Goal: Transaction & Acquisition: Download file/media

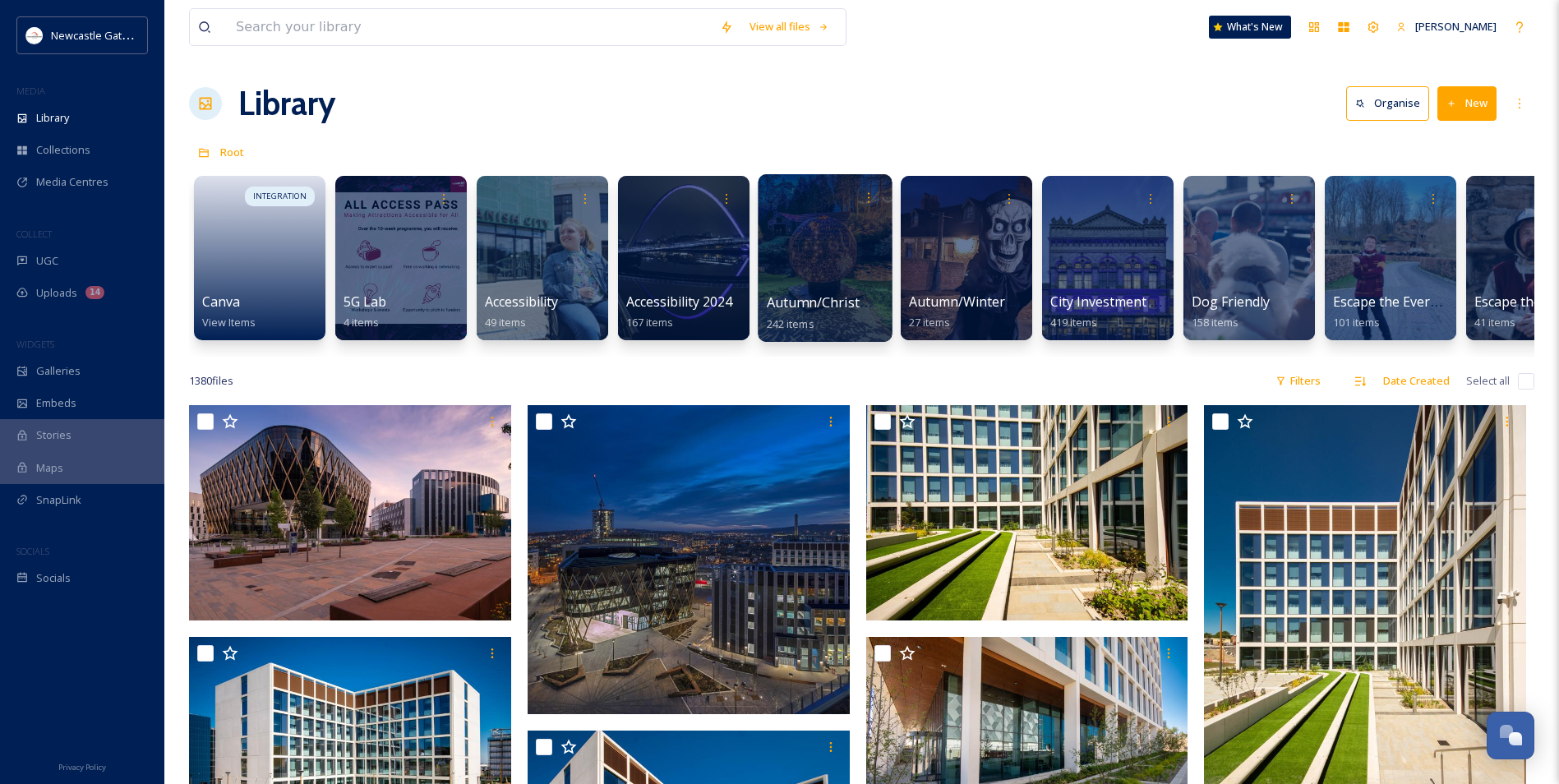
click at [865, 269] on div at bounding box center [824, 258] width 134 height 168
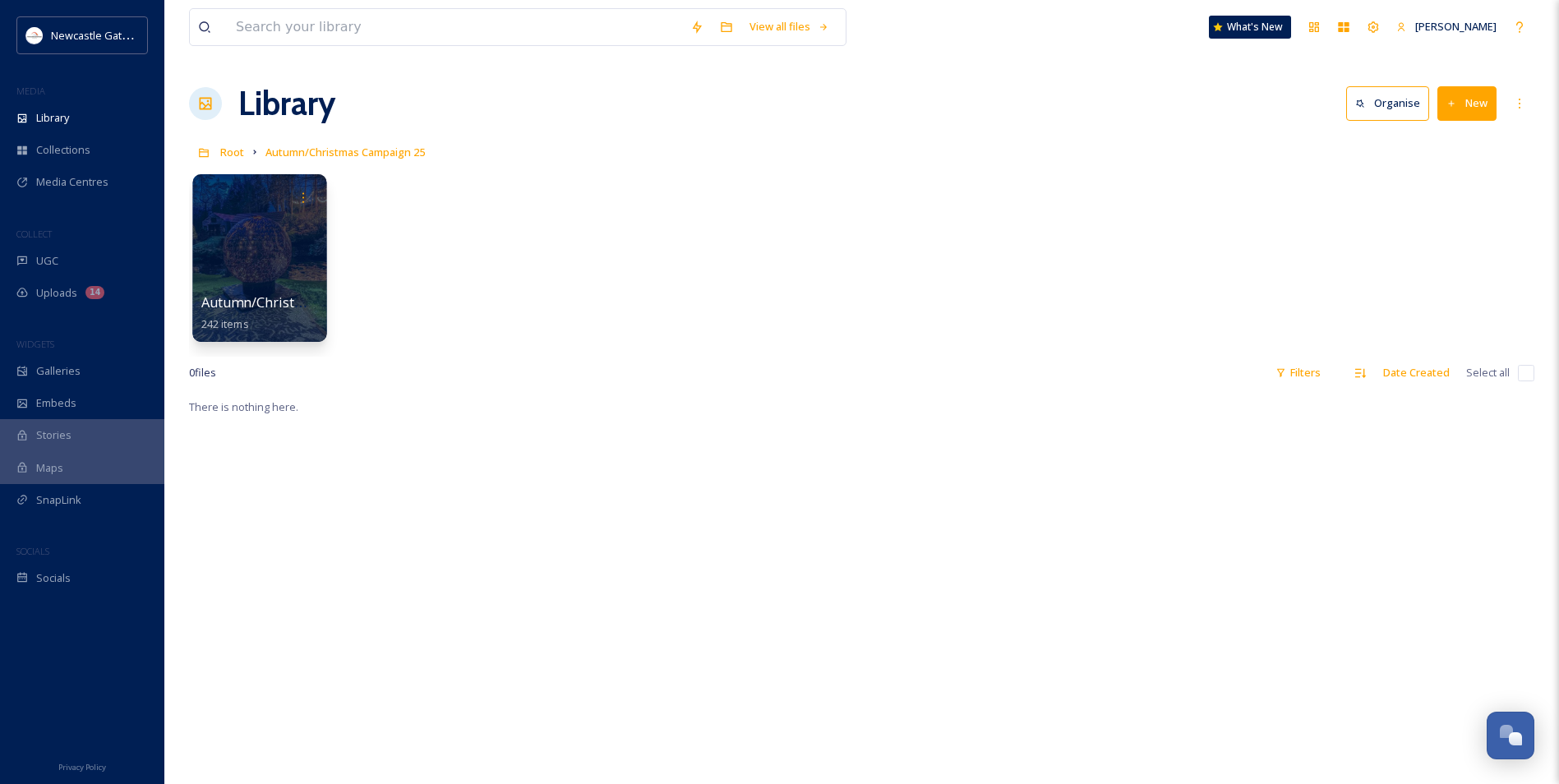
click at [246, 265] on div at bounding box center [259, 258] width 134 height 168
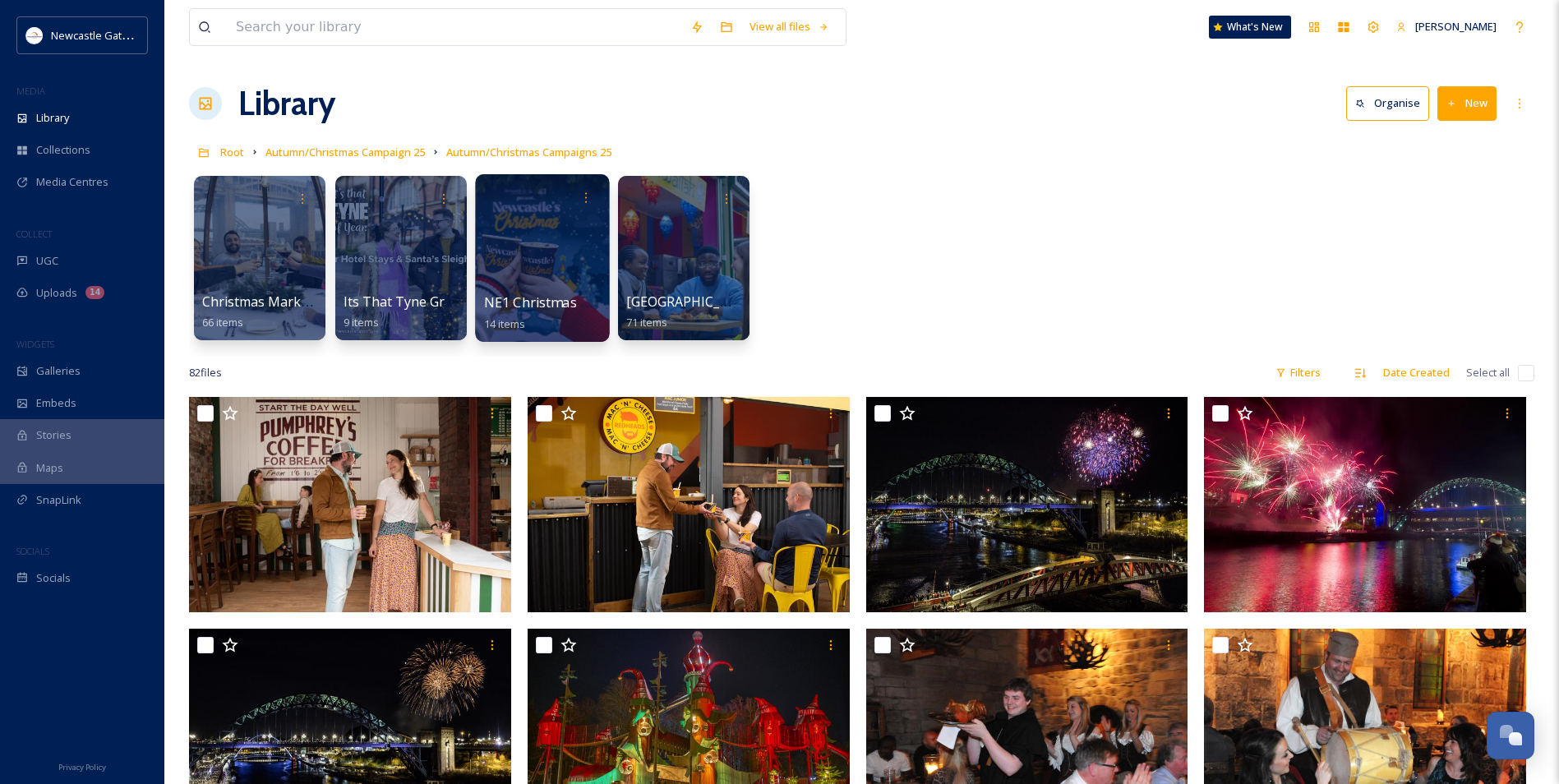
click at [544, 300] on span "NE1 Christmas Market" at bounding box center [555, 303] width 142 height 18
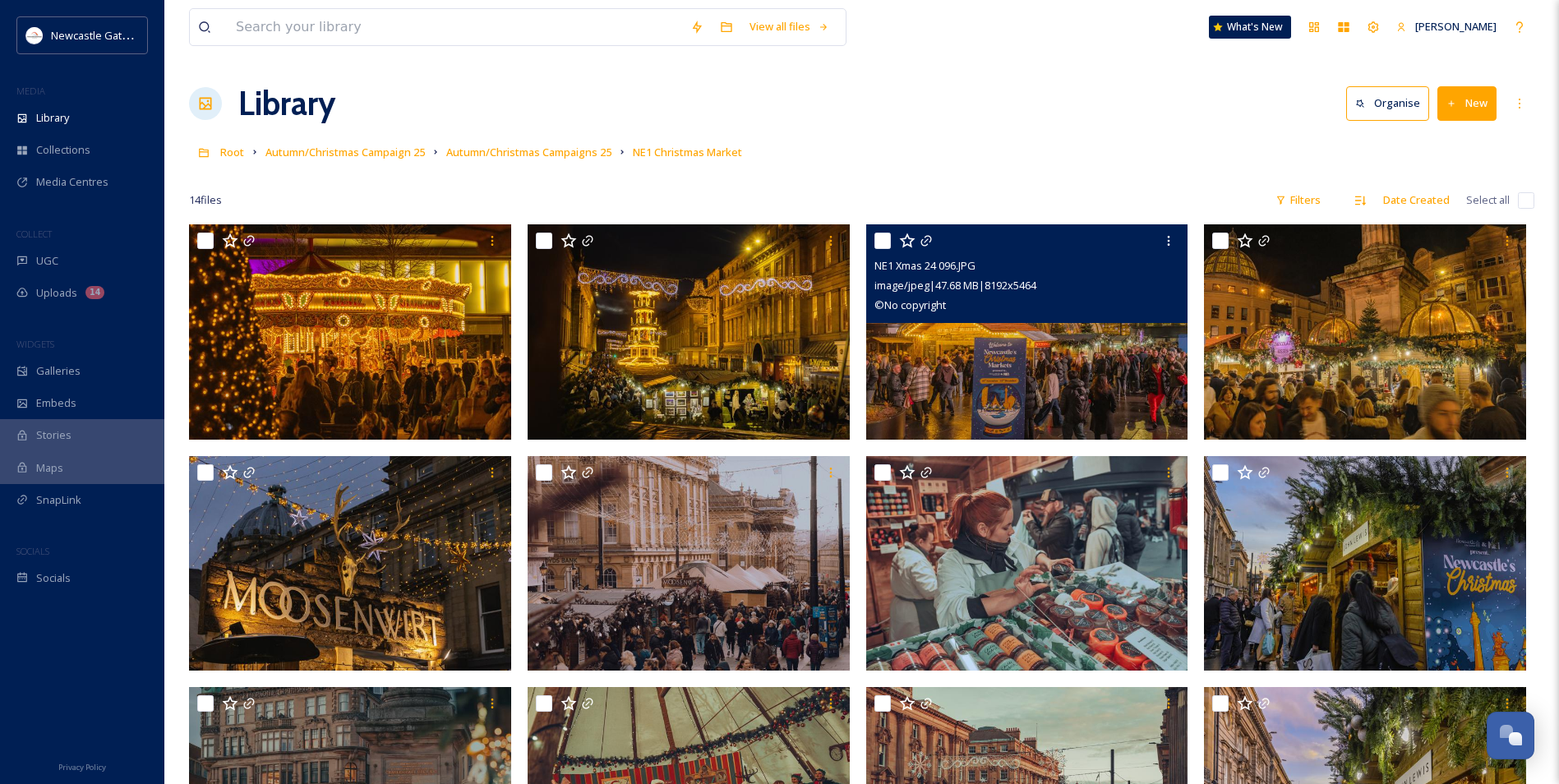
click at [1101, 371] on img at bounding box center [1027, 332] width 323 height 216
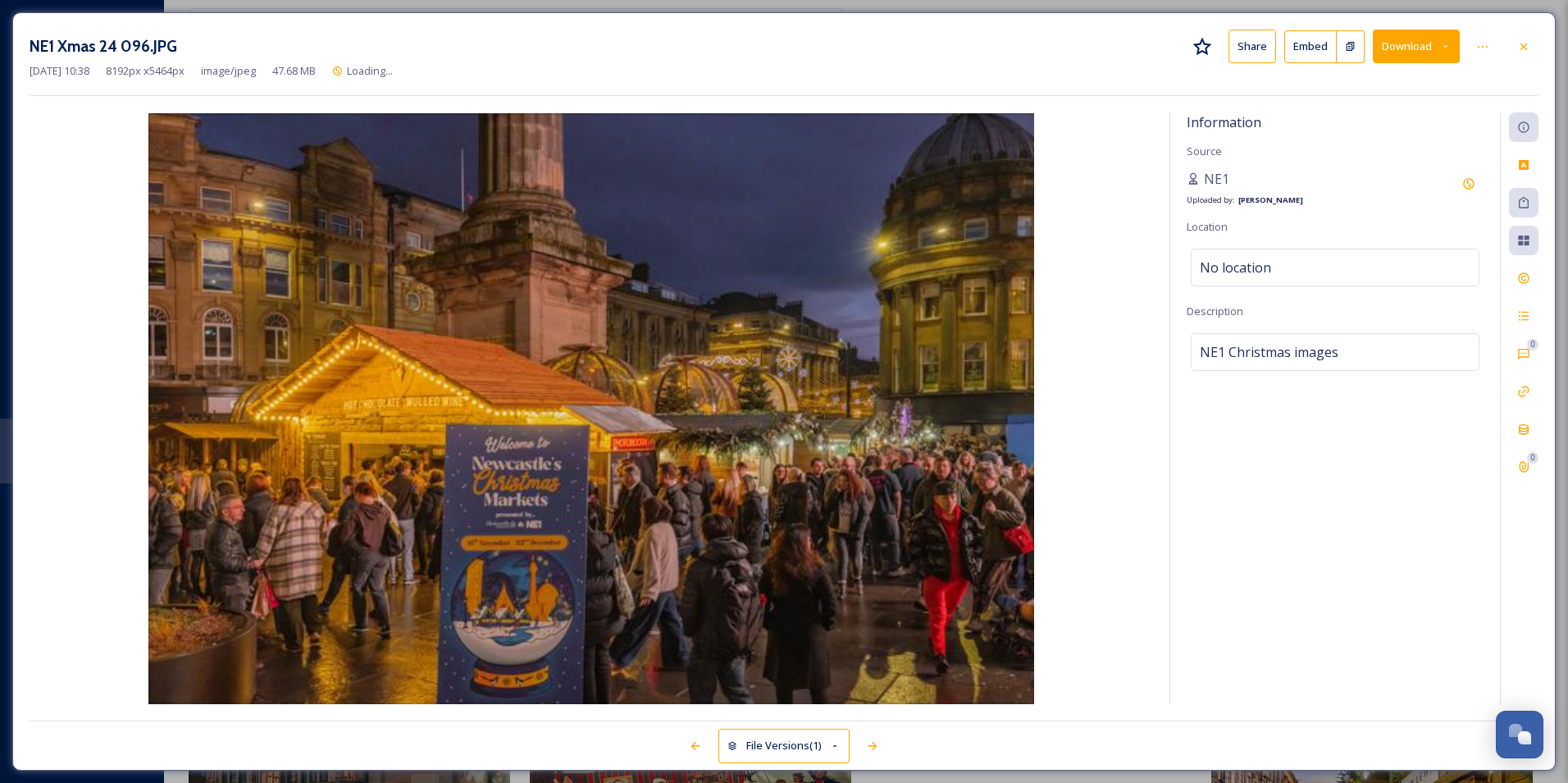
click at [1413, 57] on button "Download" at bounding box center [1416, 47] width 87 height 34
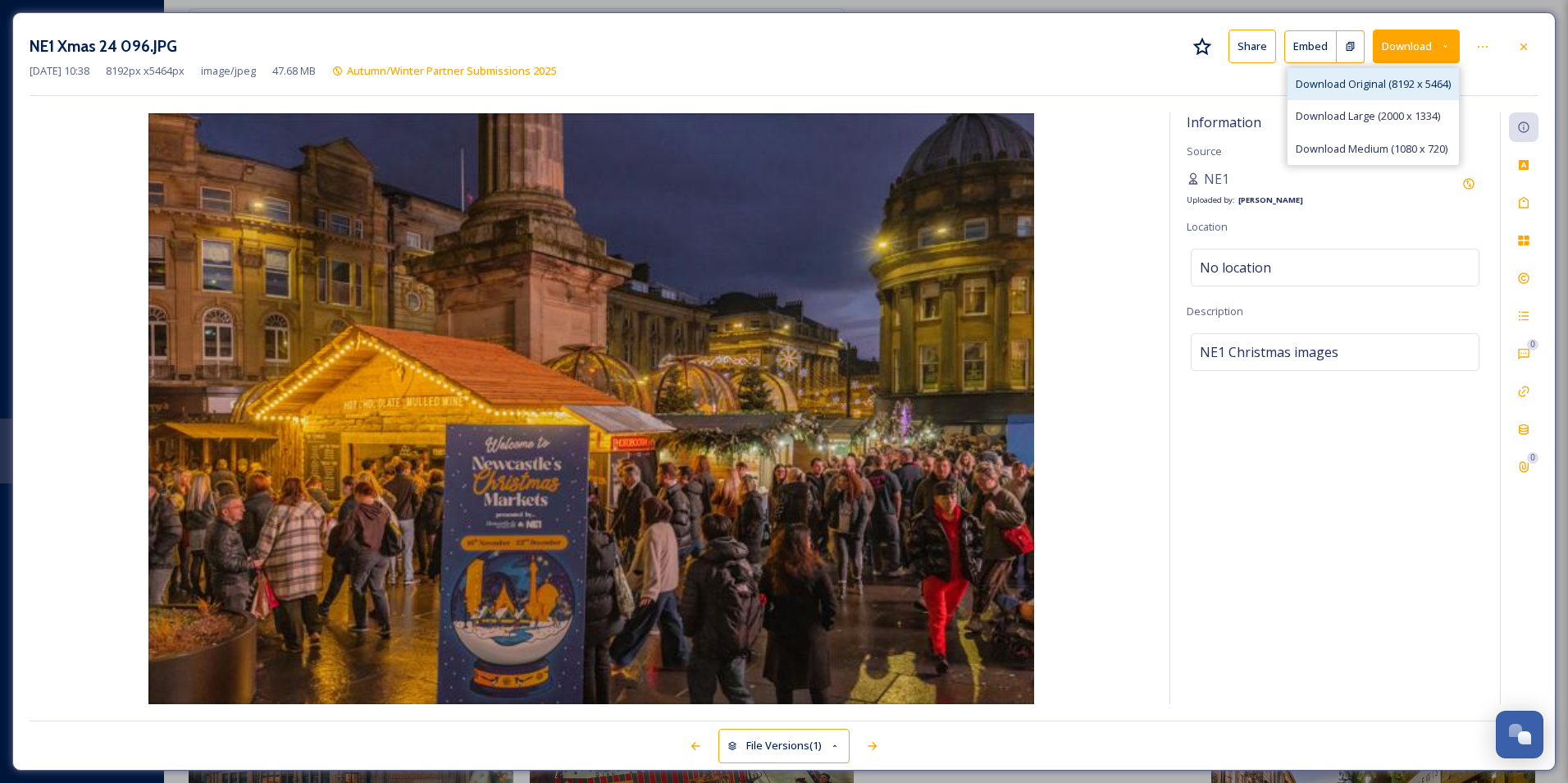
click at [1378, 99] on div "Download Original (8192 x 5464)" at bounding box center [1373, 84] width 171 height 32
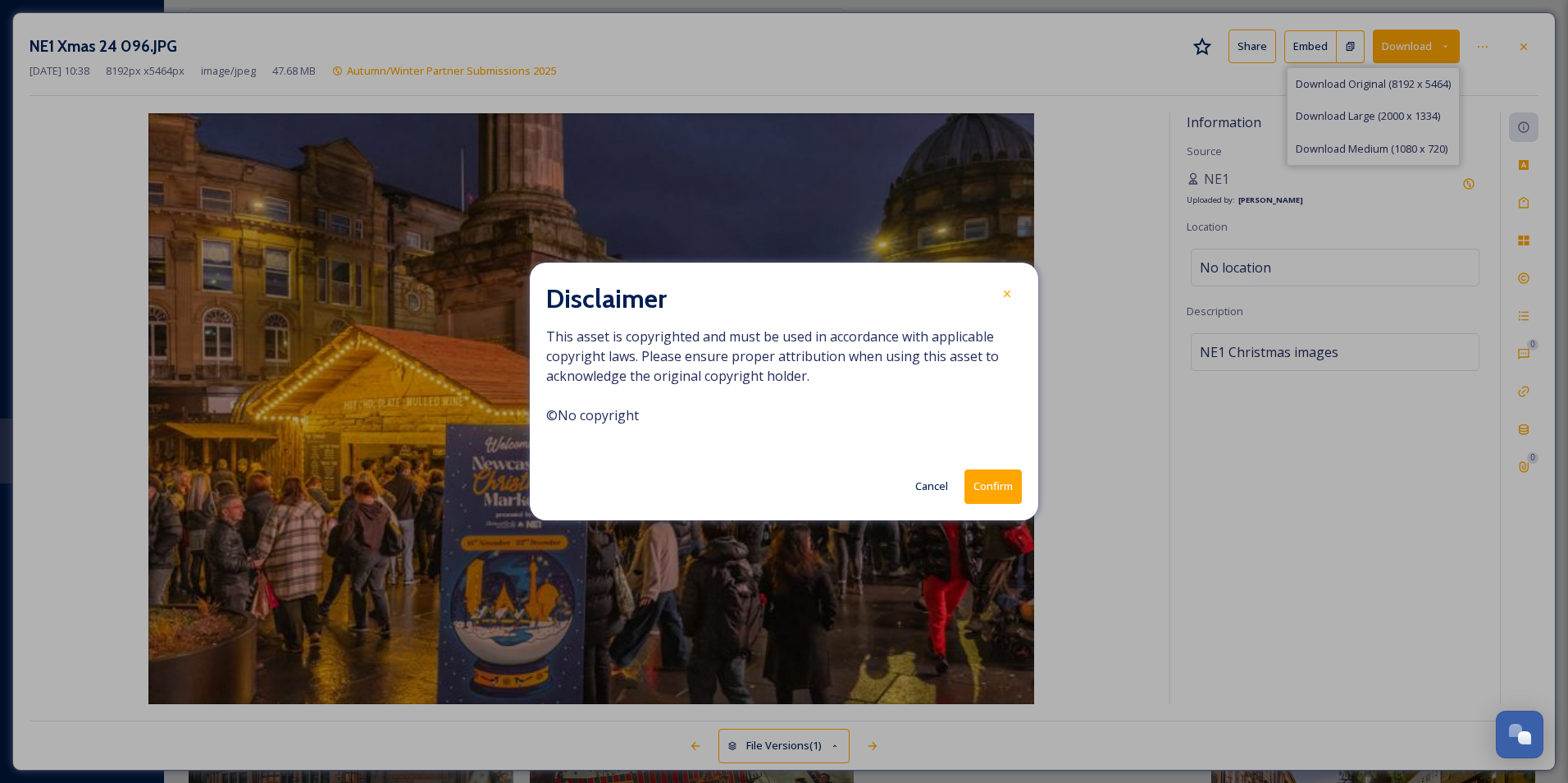
click at [983, 474] on button "Confirm" at bounding box center [993, 486] width 57 height 34
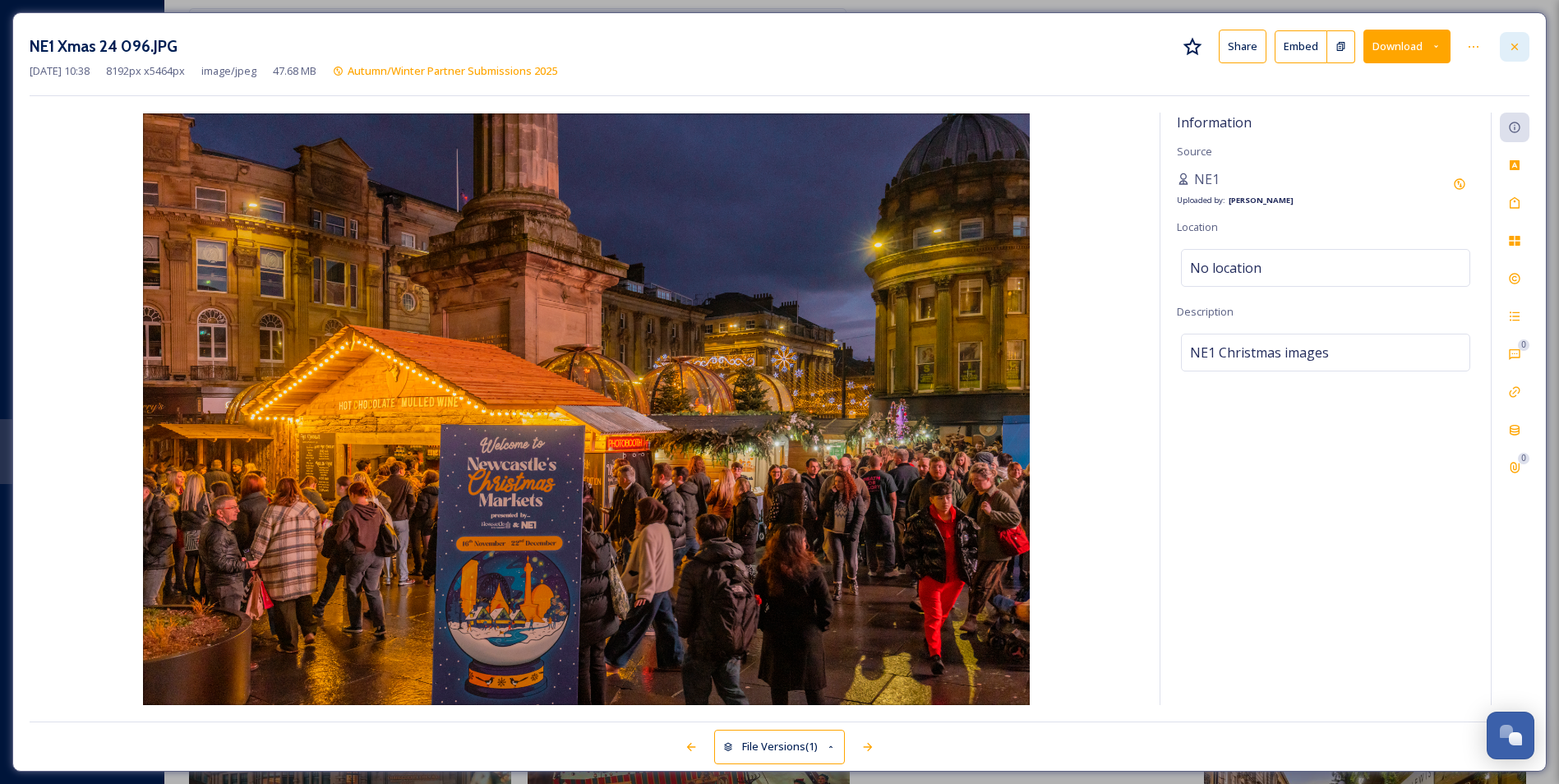
click at [1512, 50] on icon at bounding box center [1515, 47] width 13 height 13
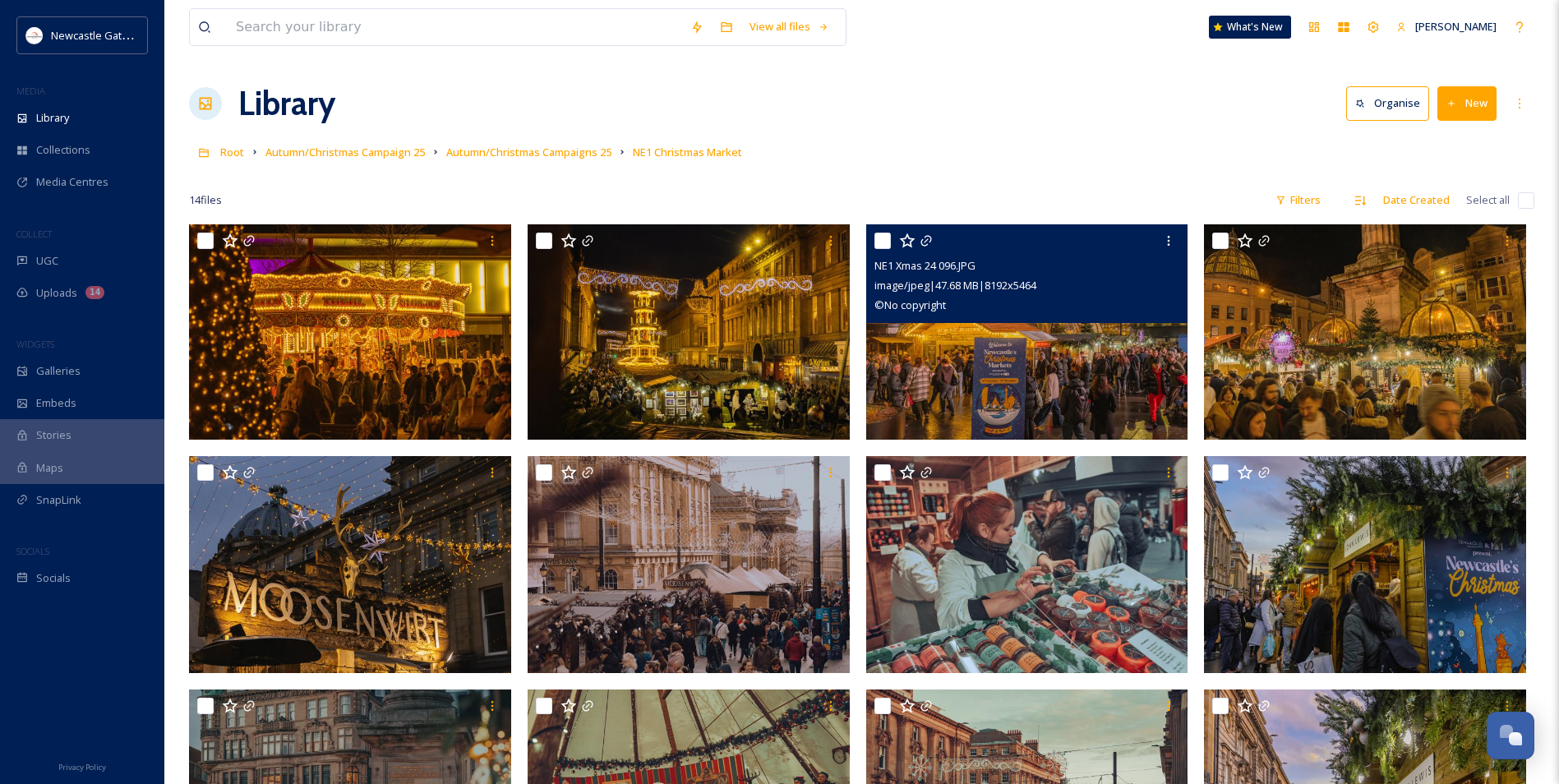
click at [1032, 376] on img at bounding box center [1027, 332] width 323 height 216
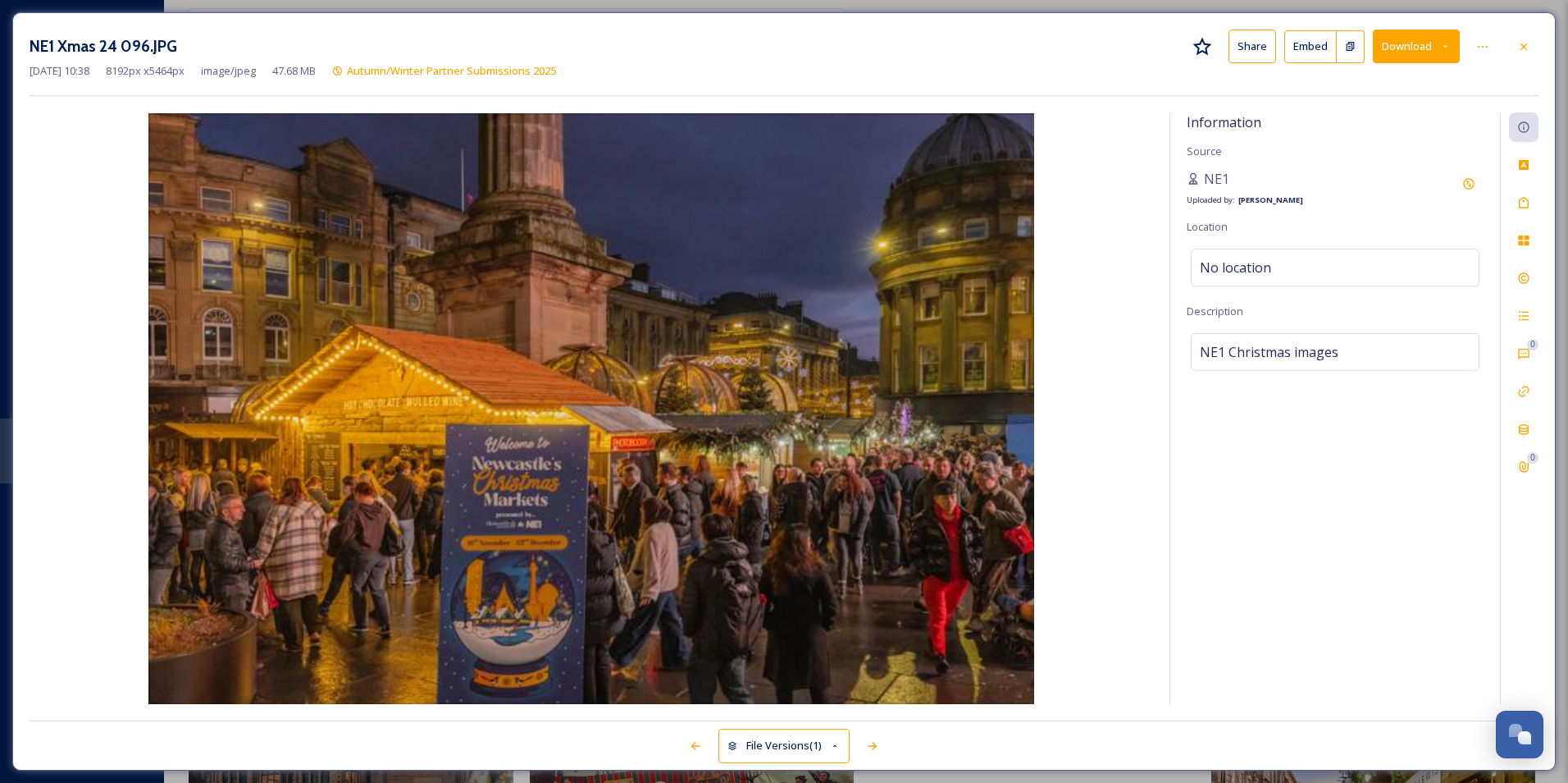
click at [1402, 44] on button "Download" at bounding box center [1416, 47] width 87 height 34
click at [1363, 91] on span "Download Original (8192 x 5464)" at bounding box center [1373, 83] width 155 height 15
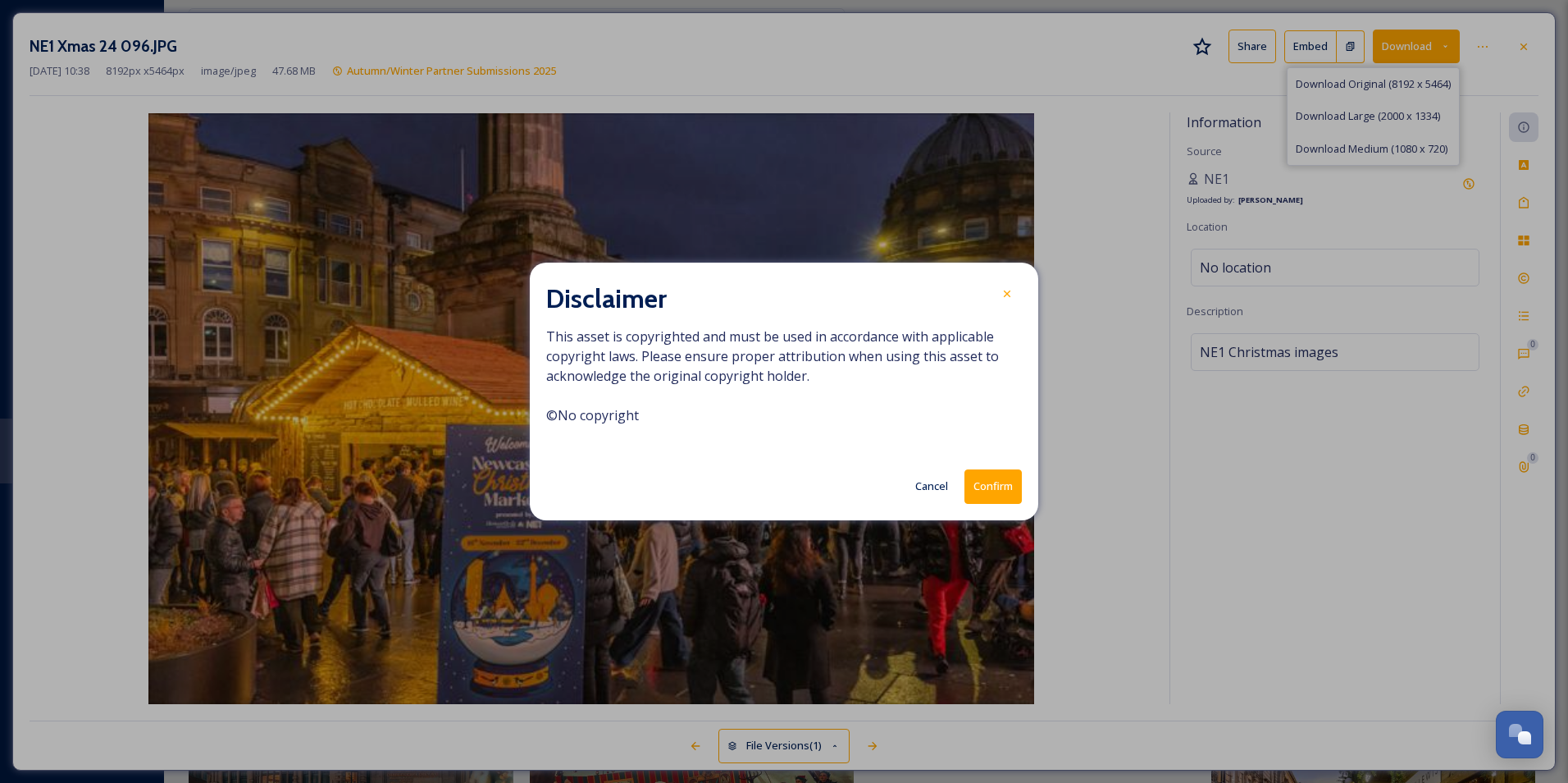
click at [1006, 496] on button "Confirm" at bounding box center [993, 486] width 57 height 34
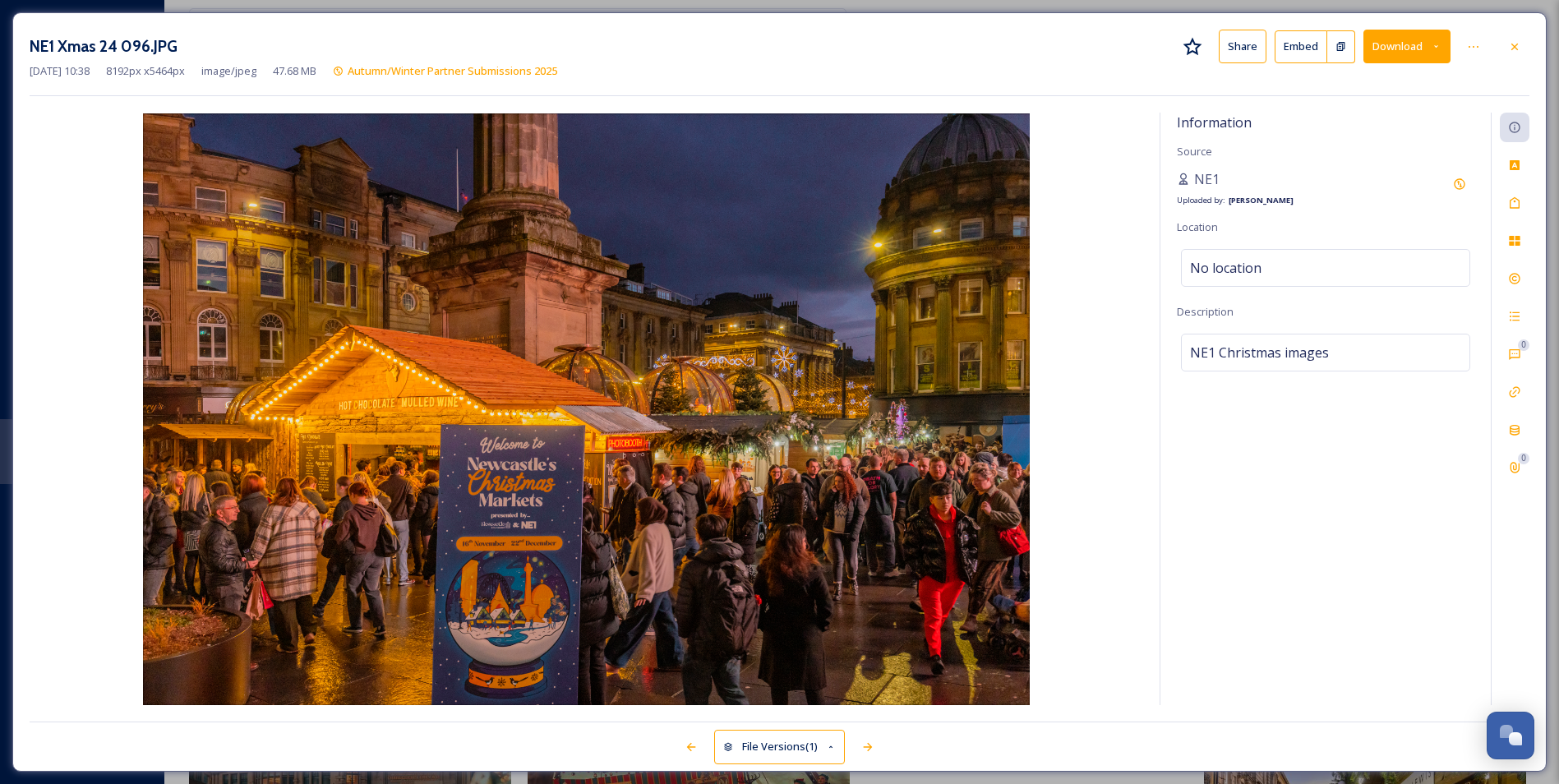
click at [593, 10] on div "NE1 Xmas 24 096.JPG Share Embed Download [DATE] 10:38 8192 px x 5464 px image/j…" at bounding box center [779, 392] width 1559 height 784
click at [1511, 43] on icon at bounding box center [1515, 47] width 13 height 13
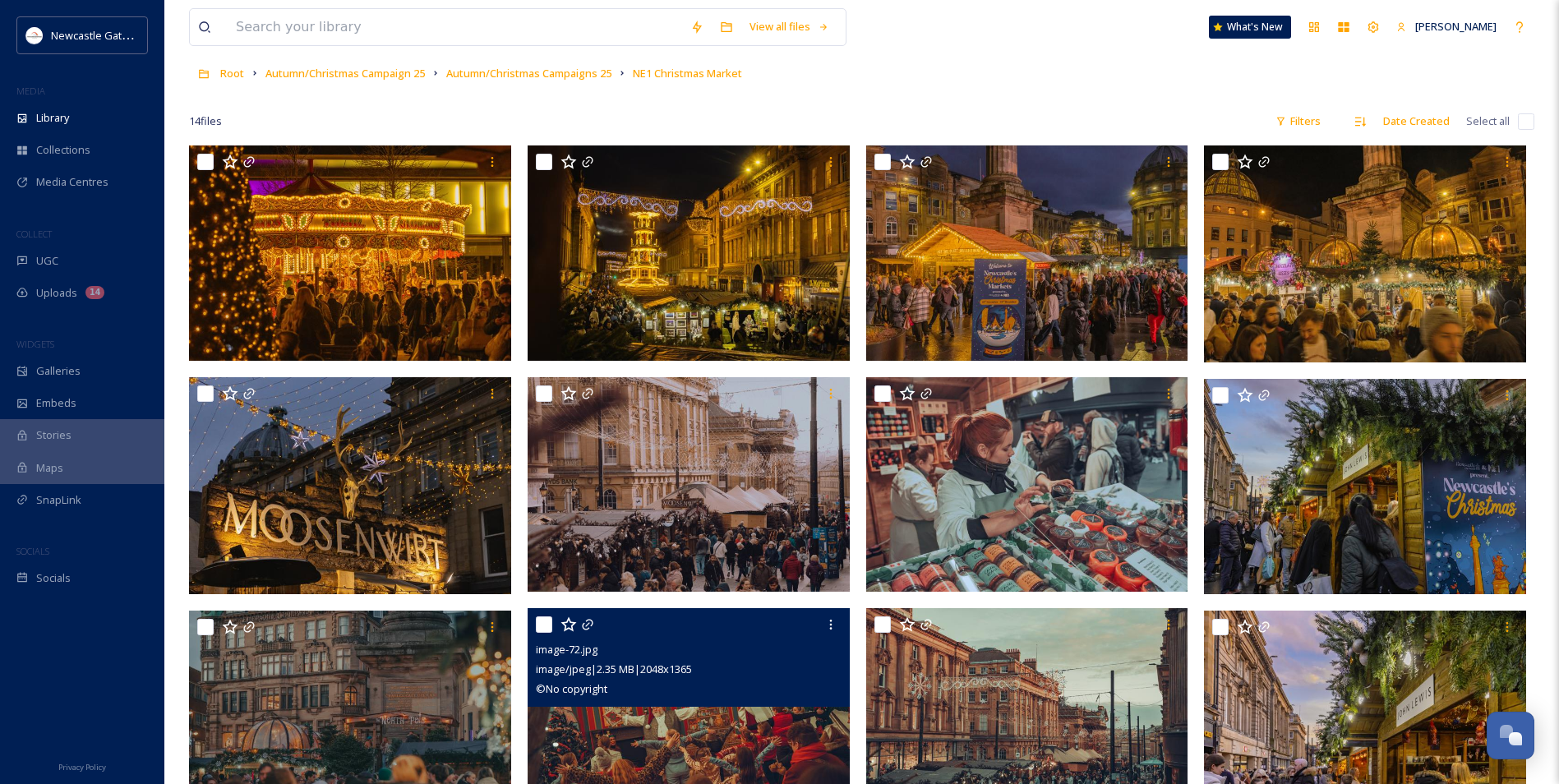
scroll to position [50, 0]
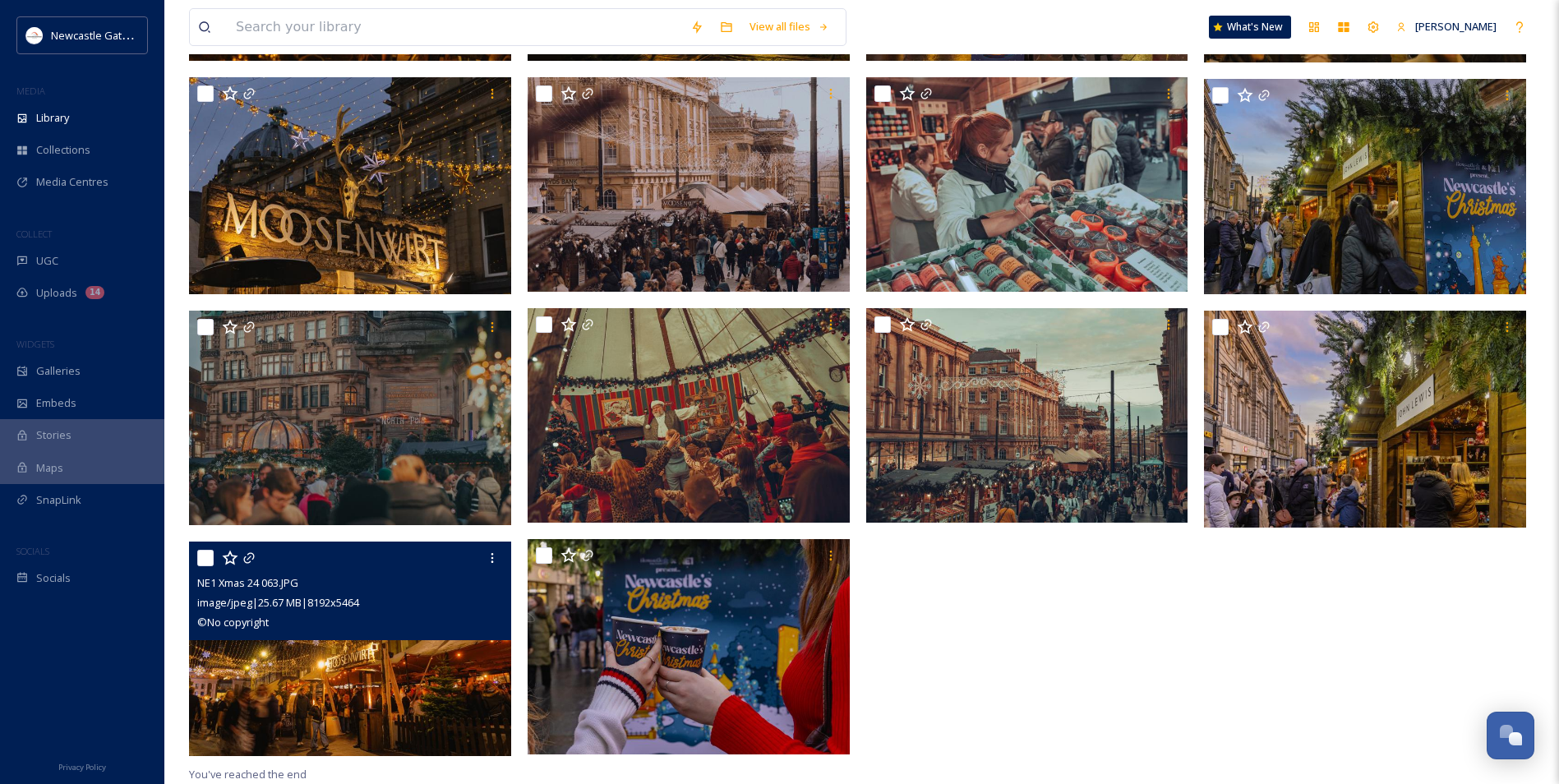
click at [345, 658] on img at bounding box center [350, 649] width 323 height 216
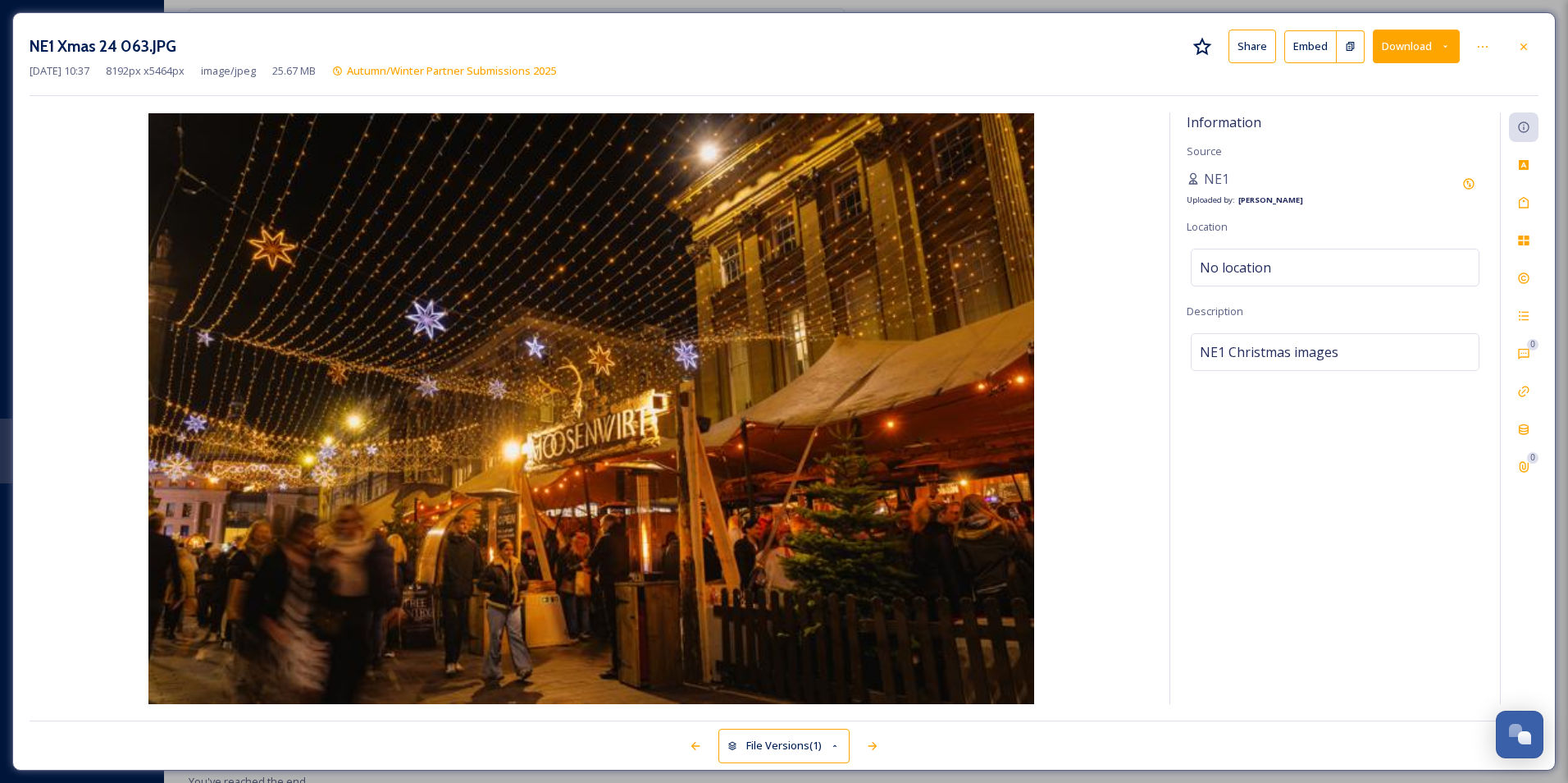
click at [1418, 47] on button "Download" at bounding box center [1416, 47] width 87 height 34
click at [1356, 91] on span "Download Original (8192 x 5464)" at bounding box center [1373, 83] width 155 height 15
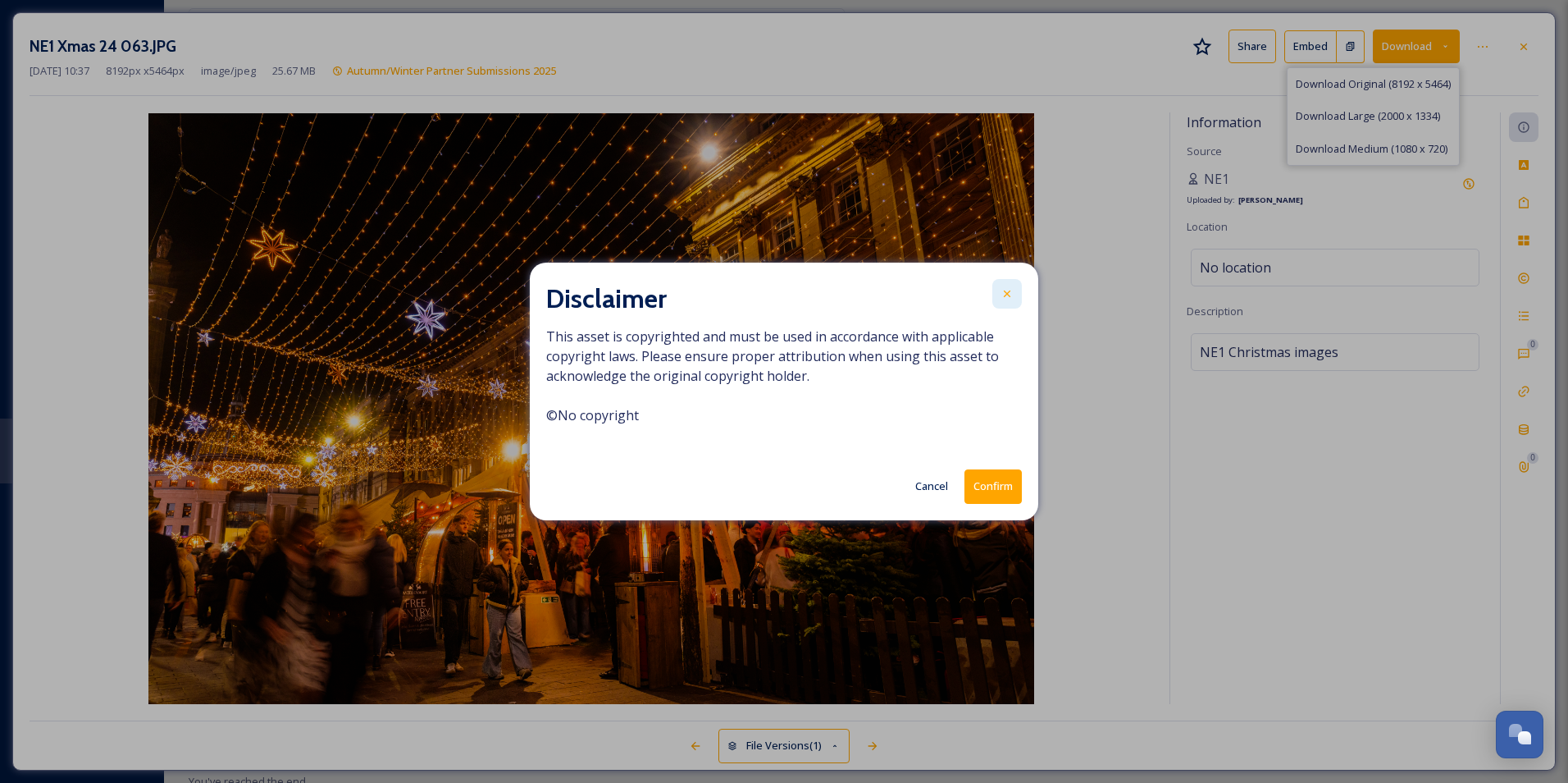
click at [1007, 291] on icon at bounding box center [1007, 293] width 13 height 13
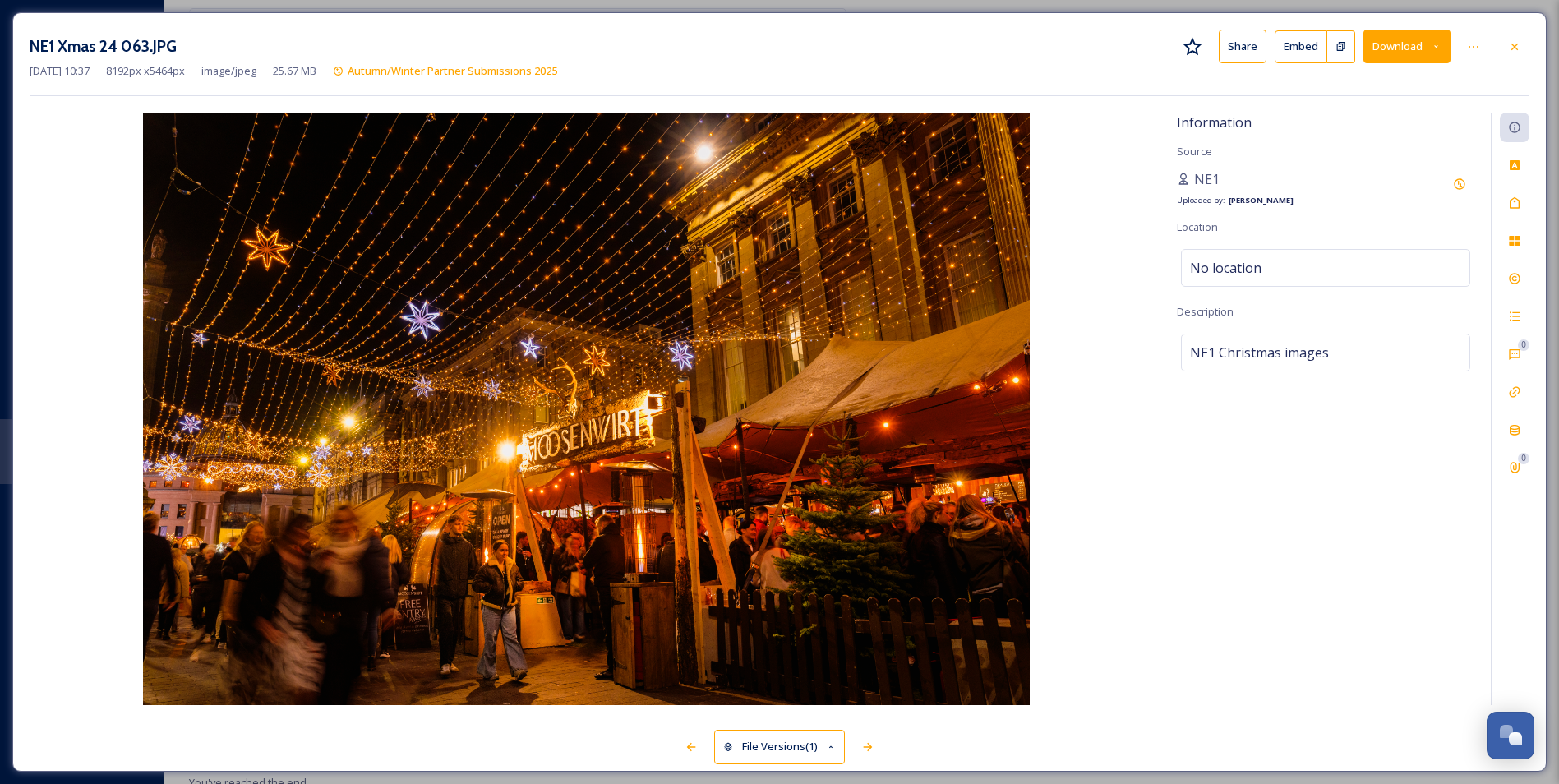
click at [1411, 52] on button "Download" at bounding box center [1407, 47] width 87 height 34
click at [1377, 92] on span "Download Original (8192 x 5464)" at bounding box center [1364, 84] width 155 height 15
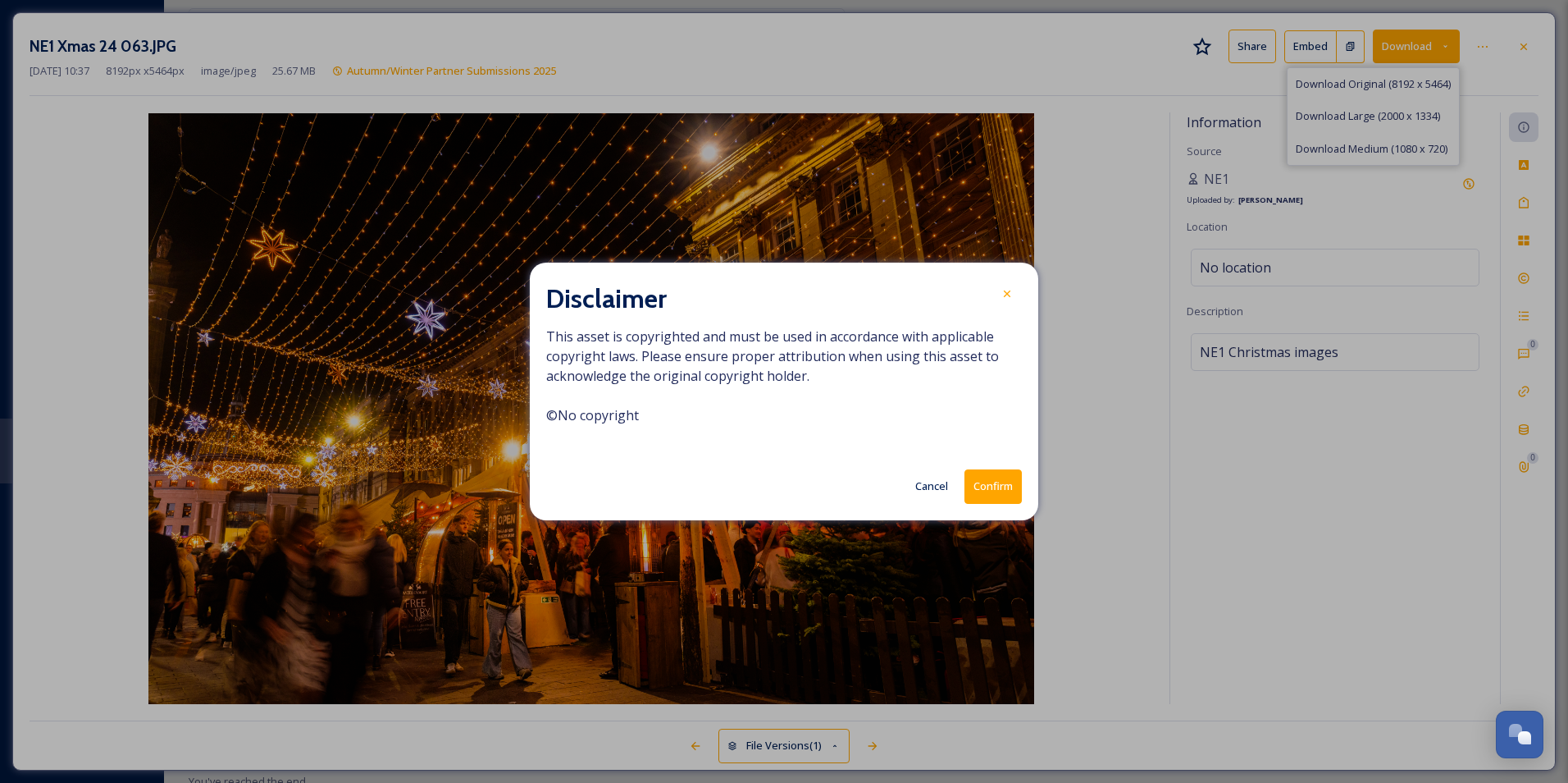
click at [979, 485] on button "Confirm" at bounding box center [993, 486] width 57 height 34
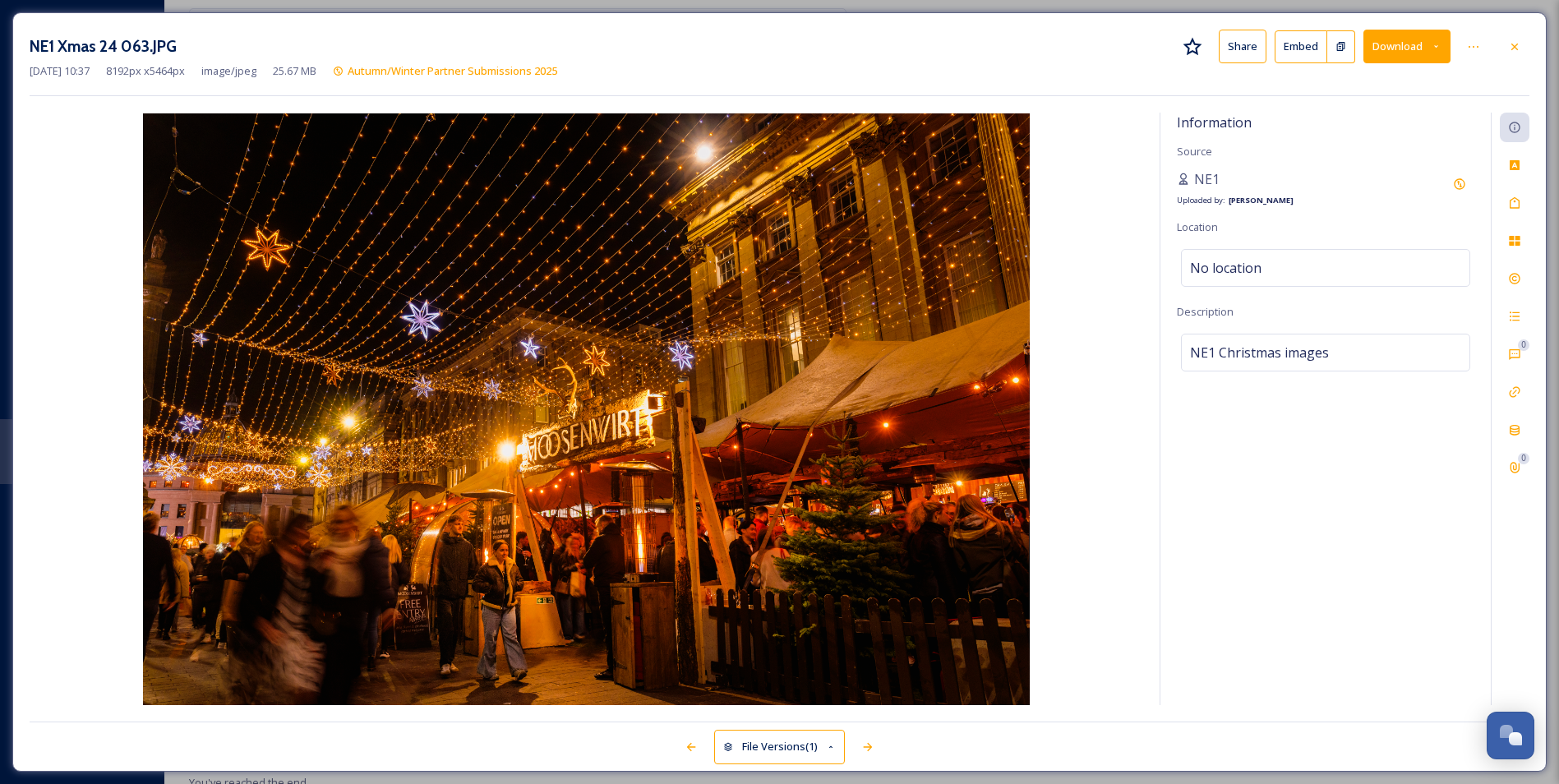
click at [412, 9] on div "NE1 Xmas 24 063.JPG Share Embed Download [DATE] 10:37 8192 px x 5464 px image/j…" at bounding box center [779, 392] width 1559 height 784
click at [1524, 41] on div at bounding box center [1514, 47] width 30 height 30
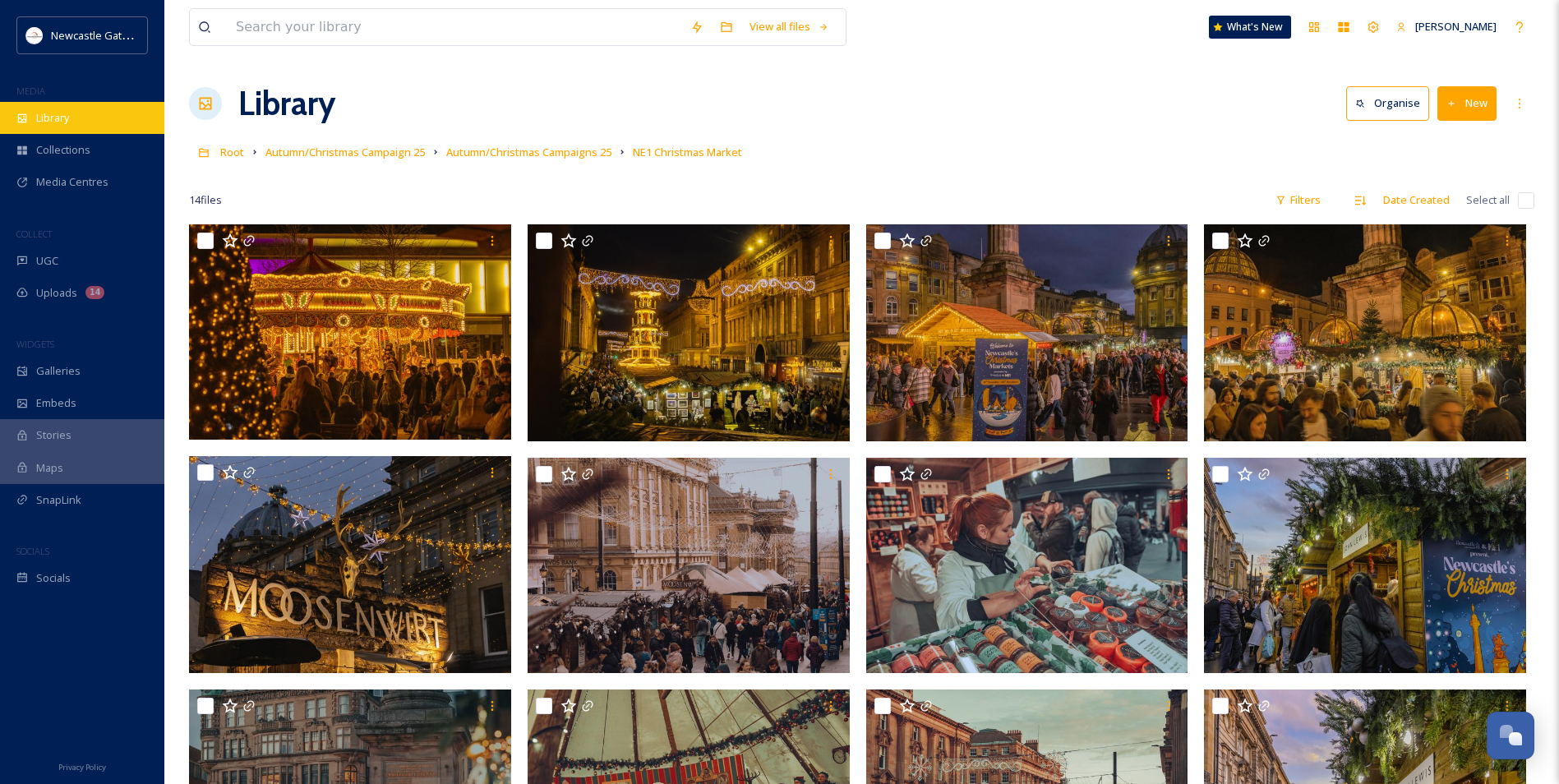
click at [80, 120] on div "Library" at bounding box center [82, 118] width 164 height 32
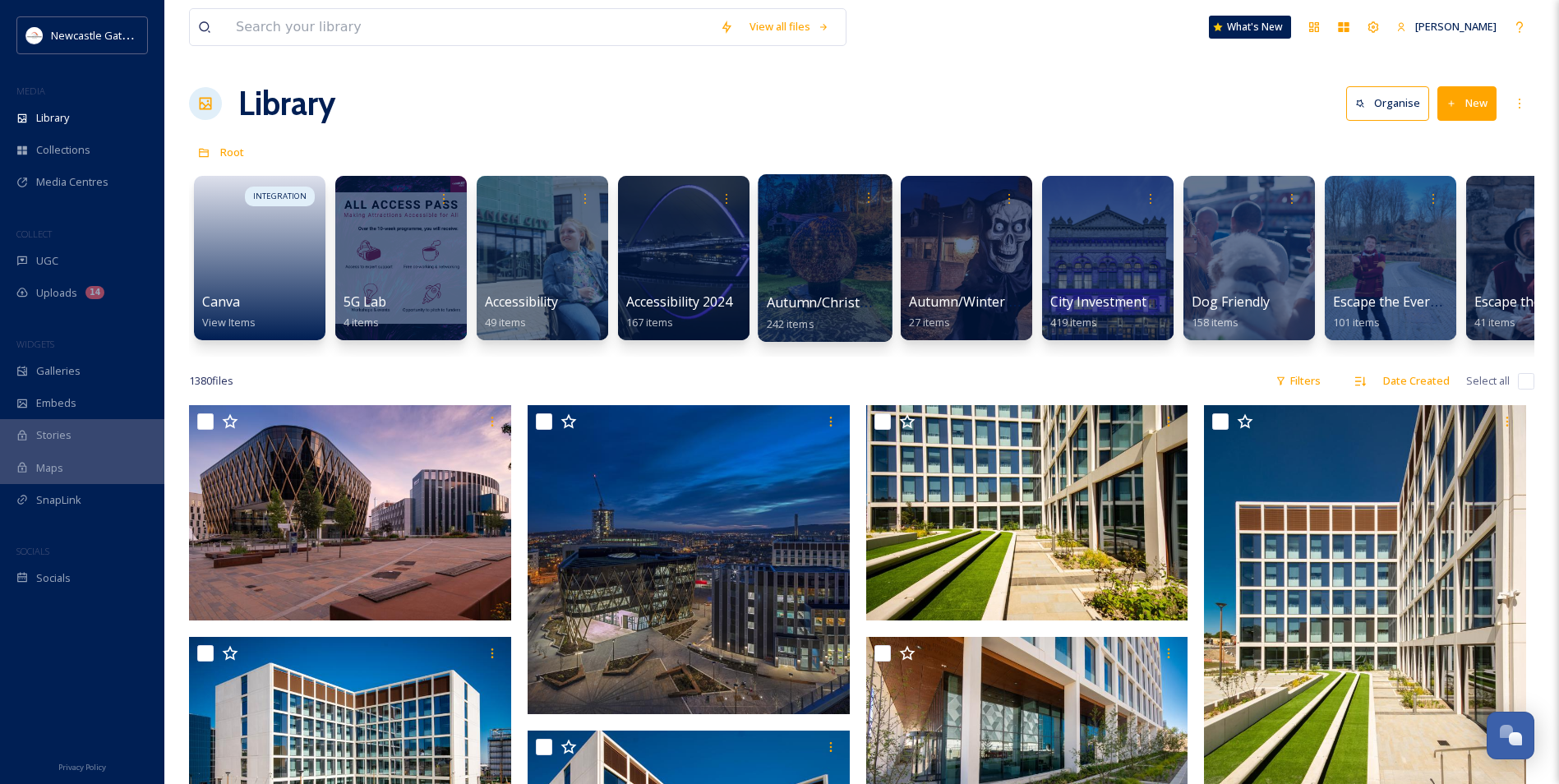
click at [823, 295] on span "Autumn/Christmas Campaign 25" at bounding box center [869, 303] width 205 height 18
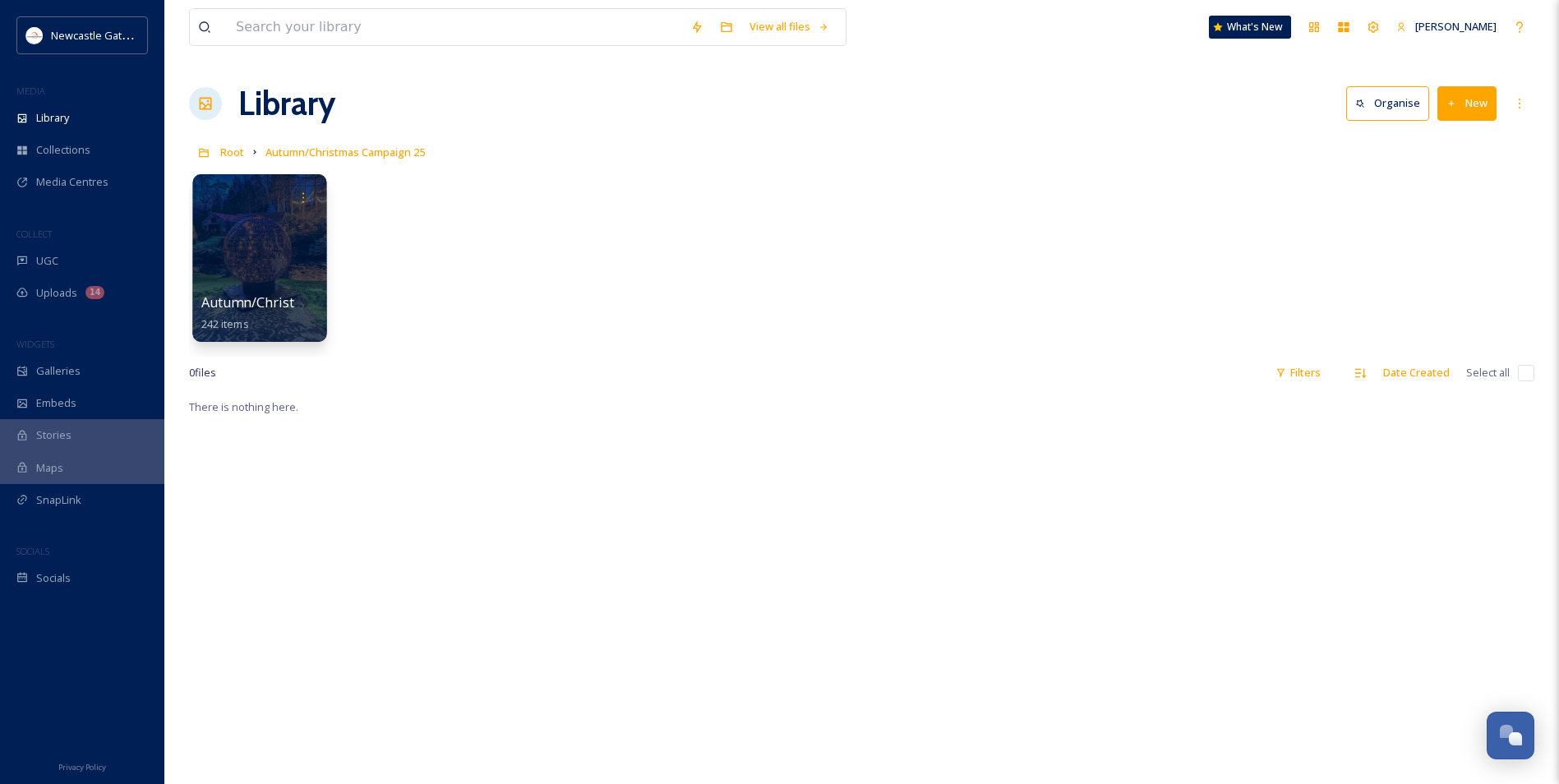
click at [278, 304] on span "Autumn/Christmas Campaigns 25" at bounding box center [306, 303] width 211 height 18
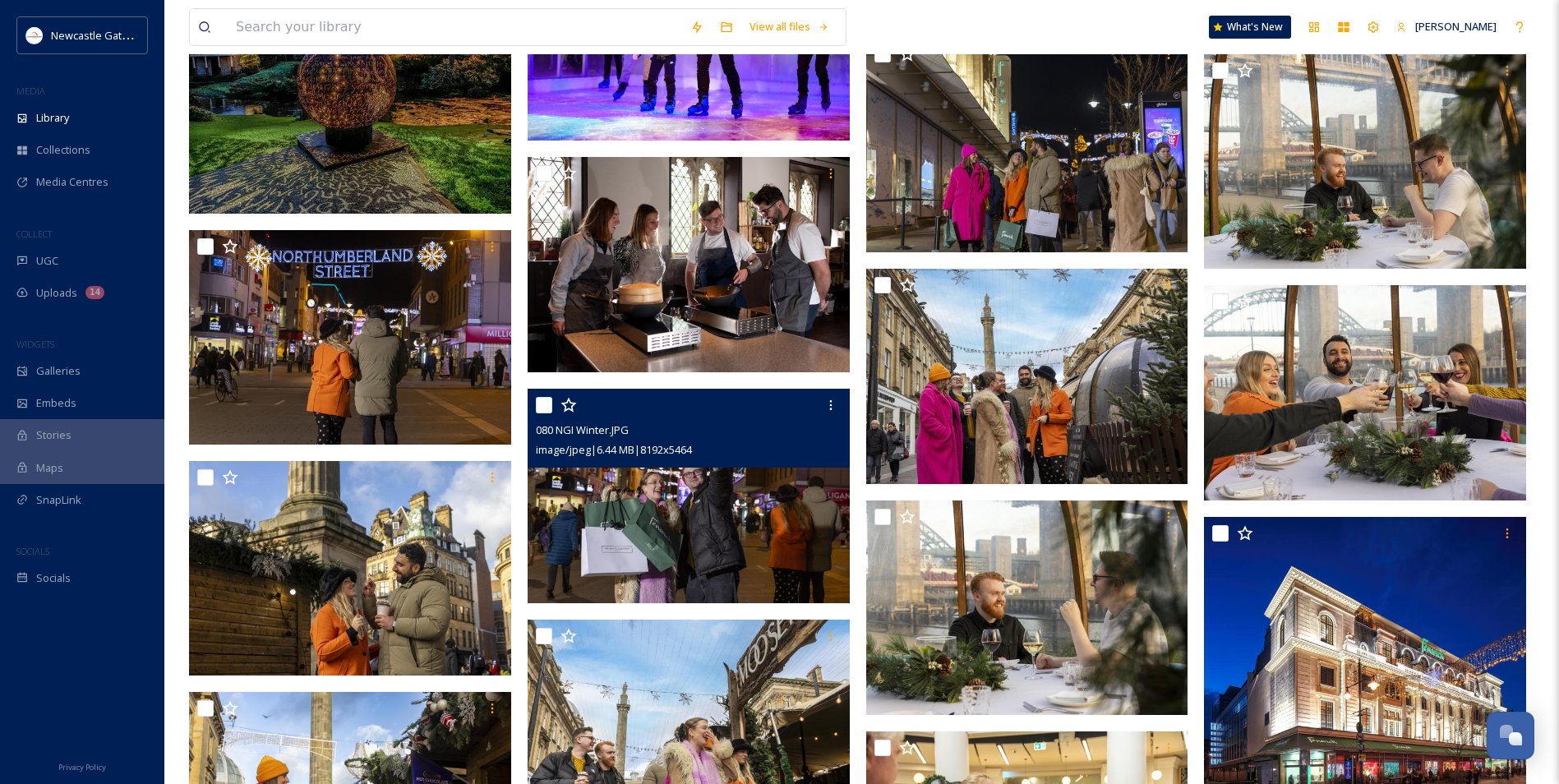
scroll to position [3532, 0]
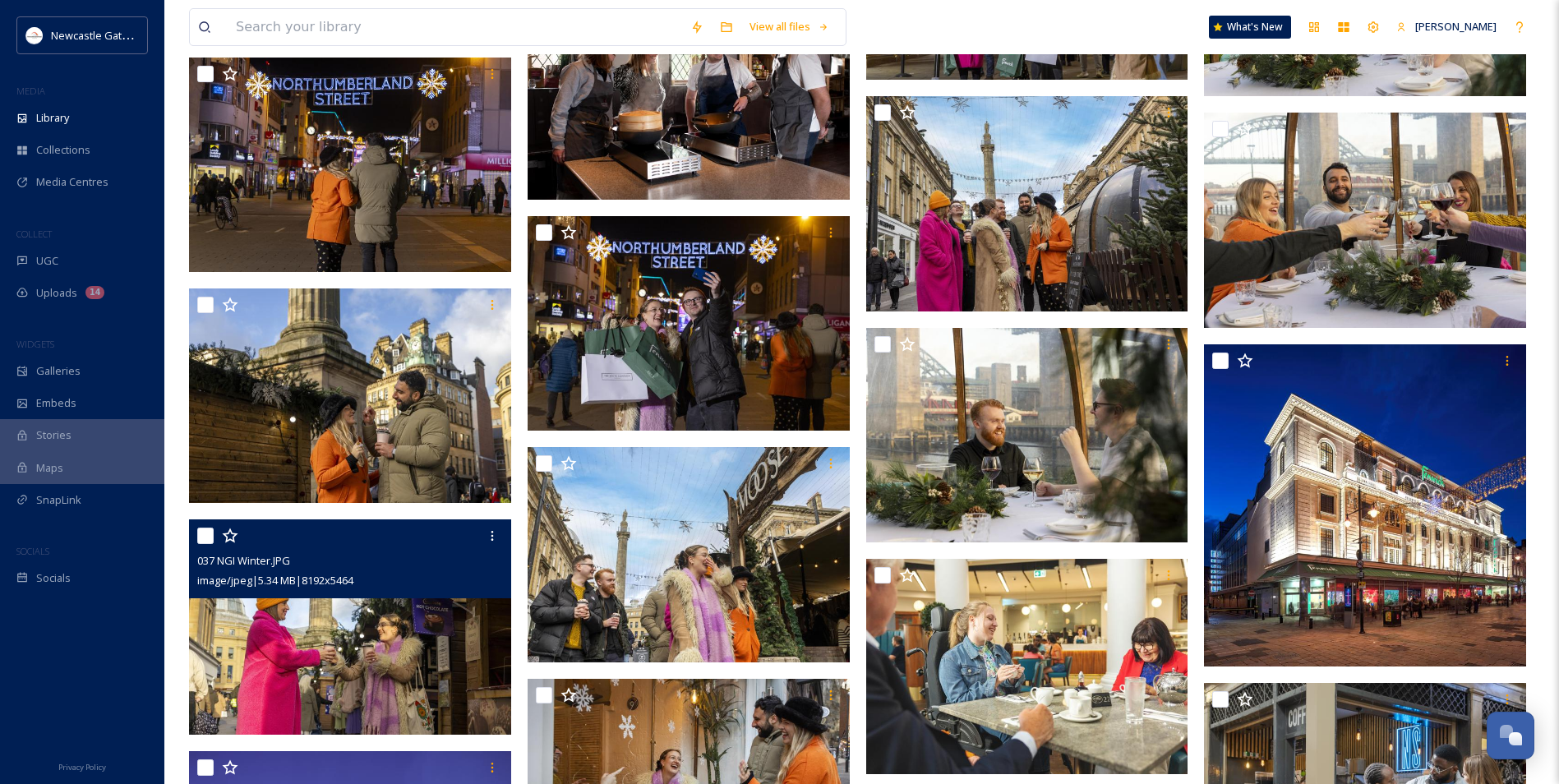
click at [351, 633] on img at bounding box center [350, 627] width 323 height 216
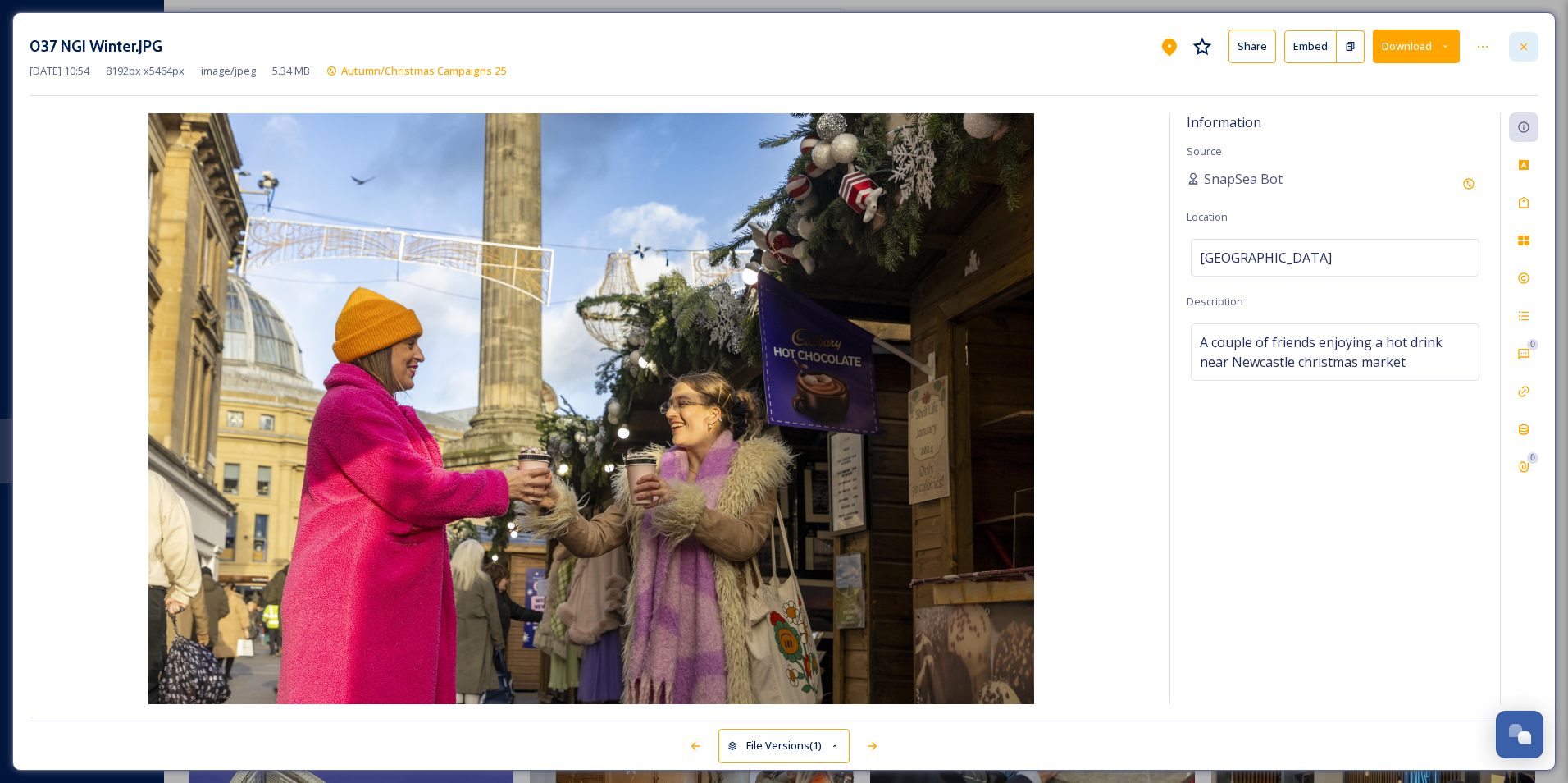
click at [1523, 48] on icon at bounding box center [1523, 47] width 13 height 13
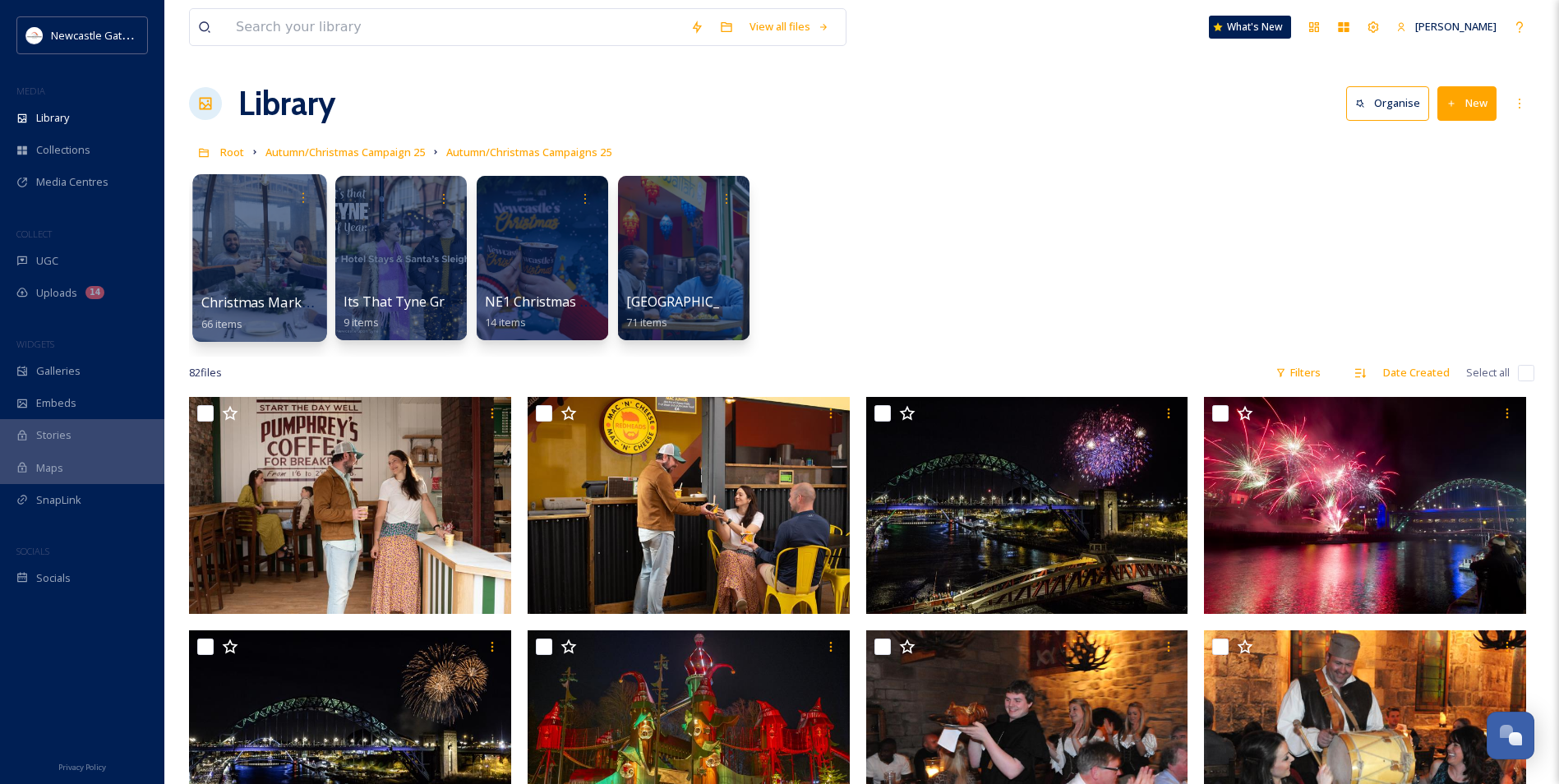
click at [275, 278] on div at bounding box center [259, 258] width 134 height 168
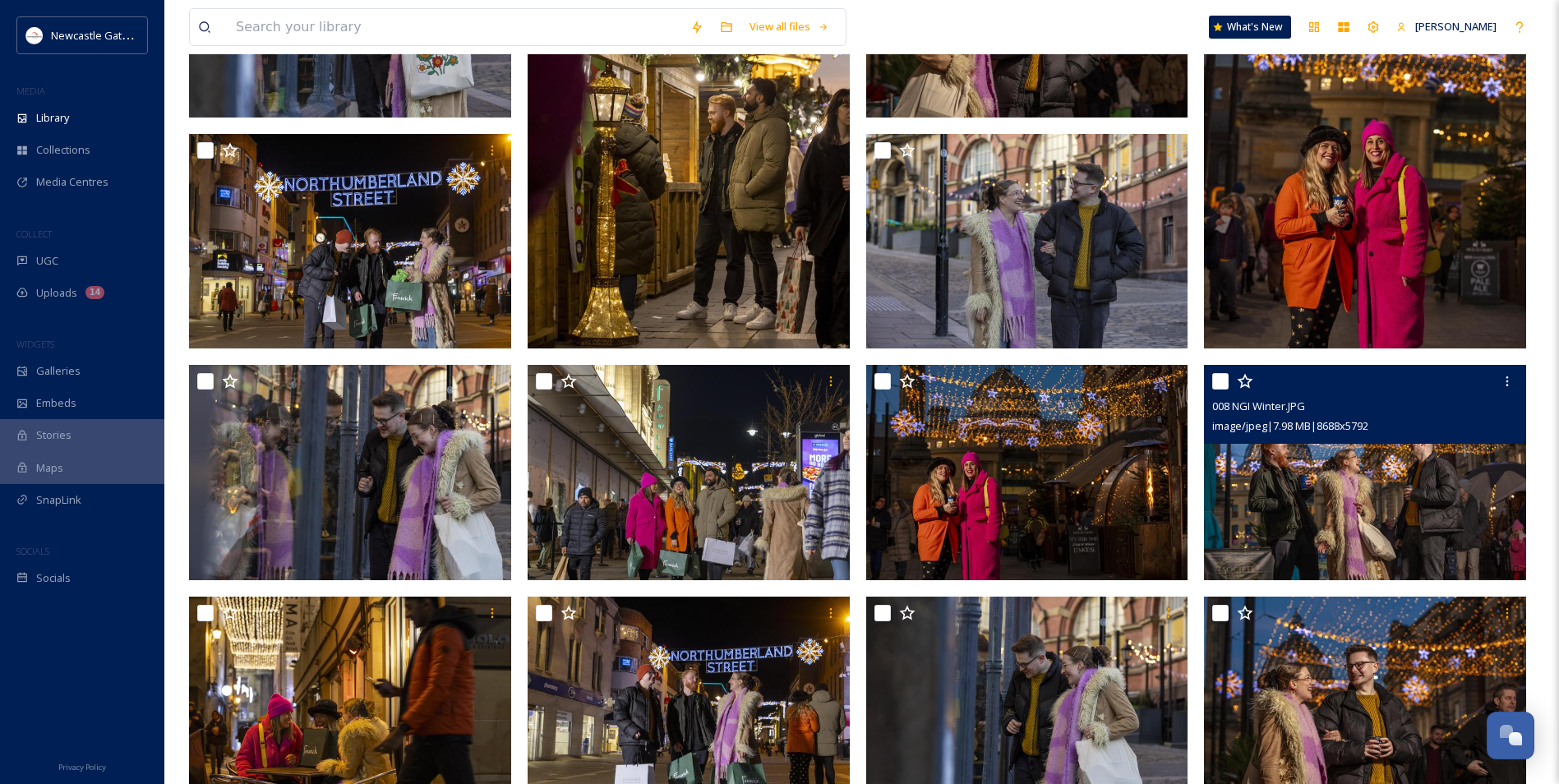
scroll to position [1454, 0]
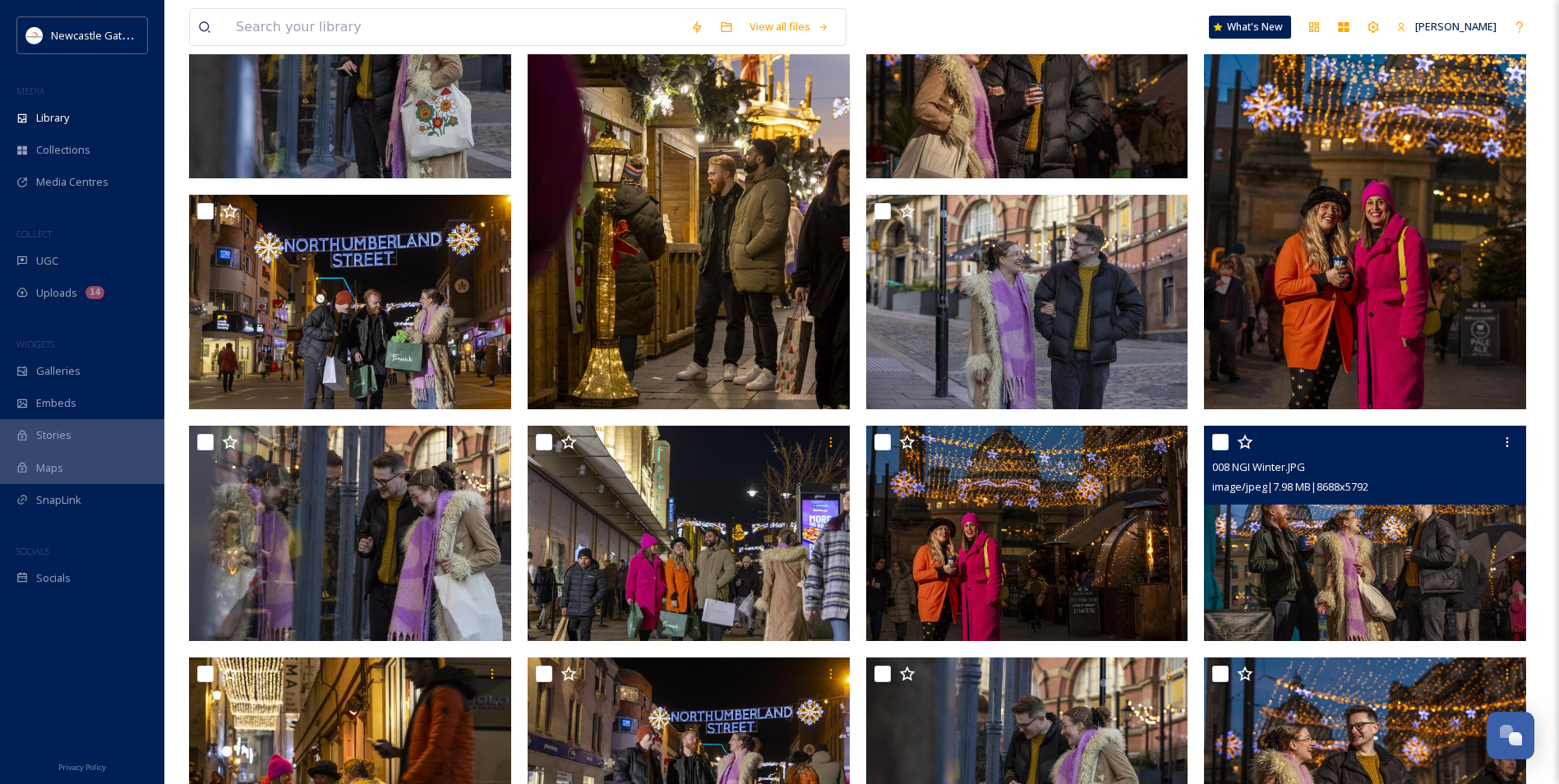
click at [1362, 538] on img at bounding box center [1365, 533] width 323 height 216
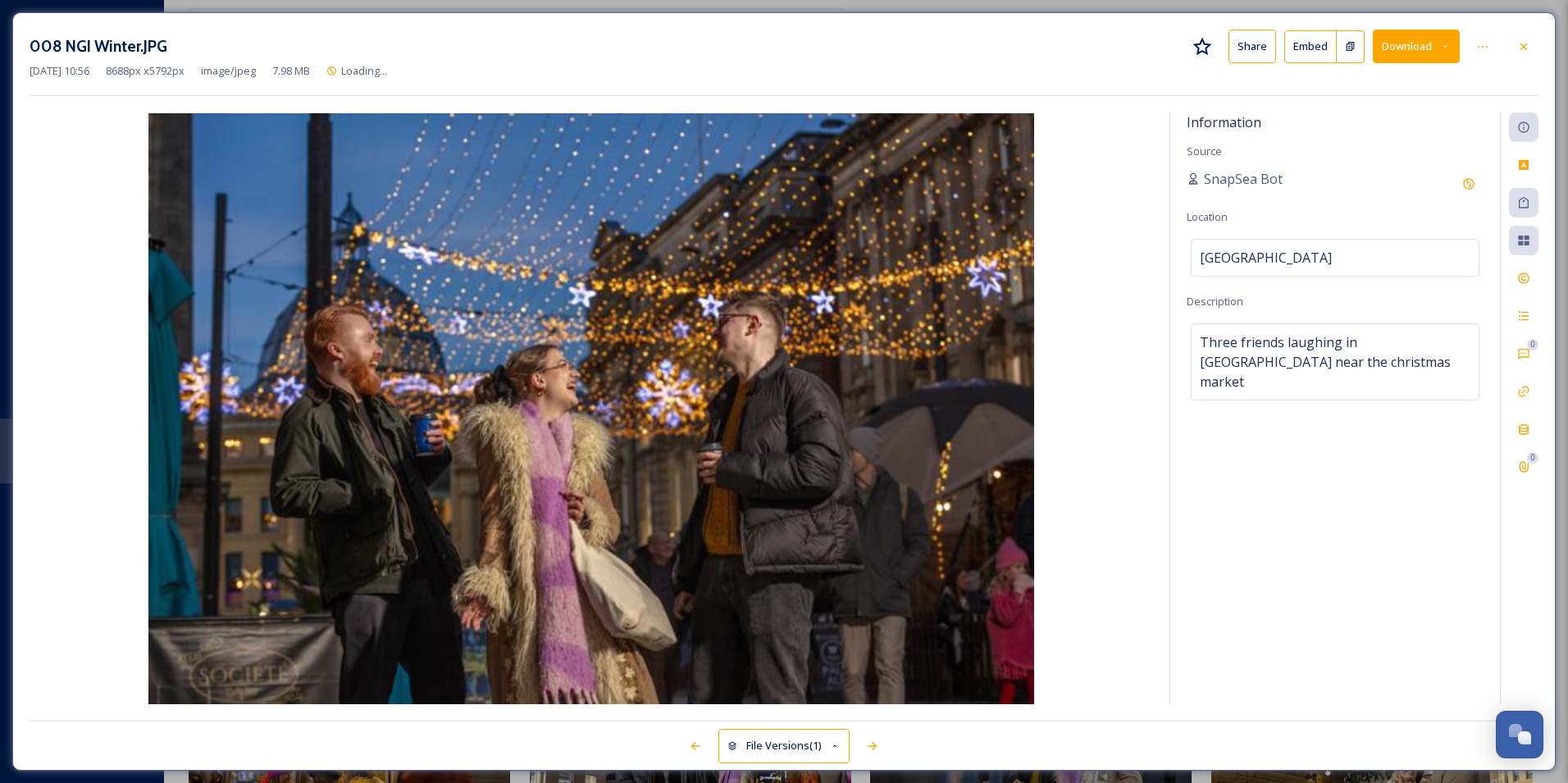
click at [1393, 47] on button "Download" at bounding box center [1416, 47] width 87 height 34
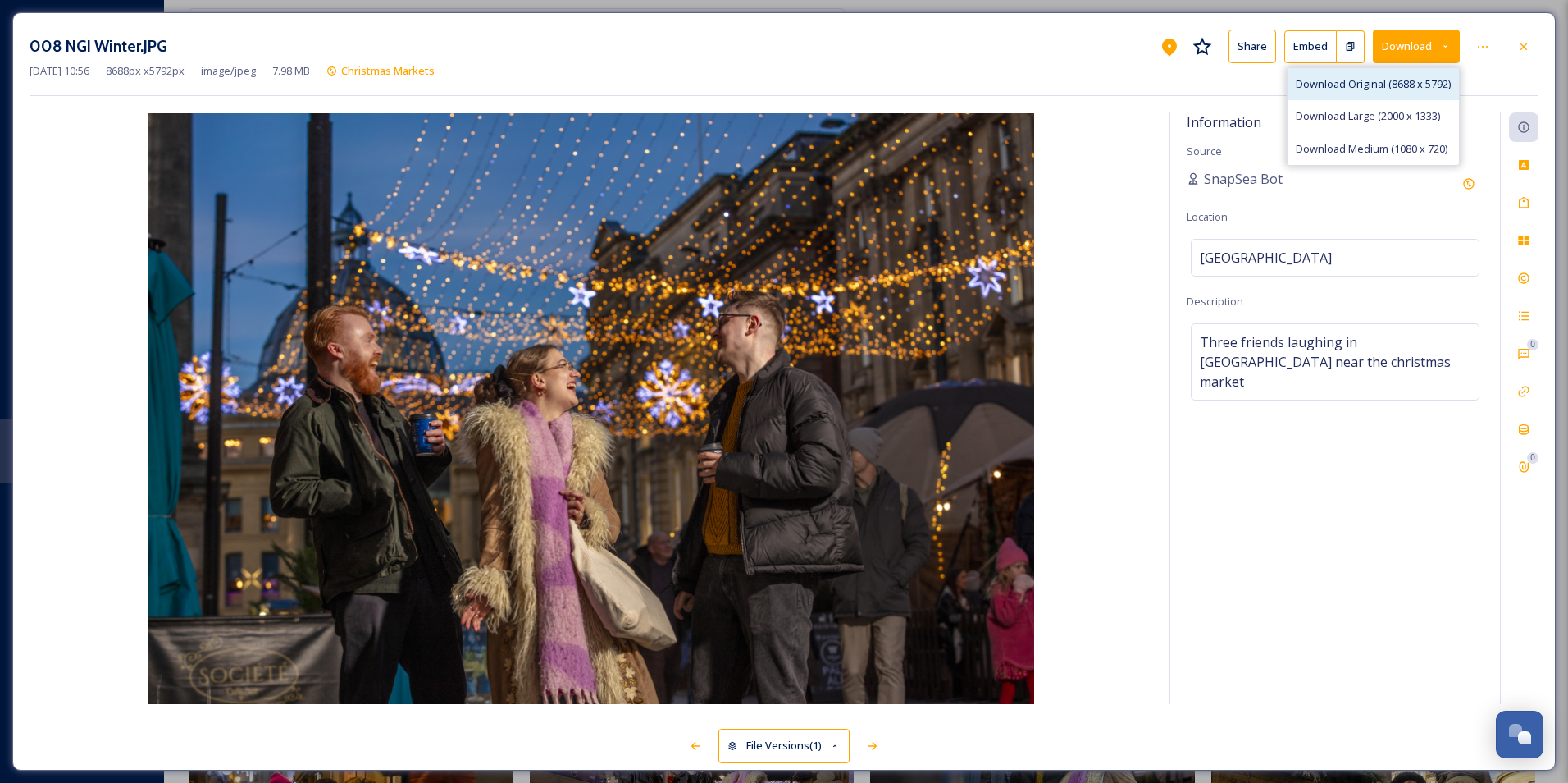
click at [1363, 83] on span "Download Original (8688 x 5792)" at bounding box center [1373, 83] width 155 height 15
click at [1524, 53] on div at bounding box center [1523, 47] width 30 height 30
